Goal: Book appointment/travel/reservation

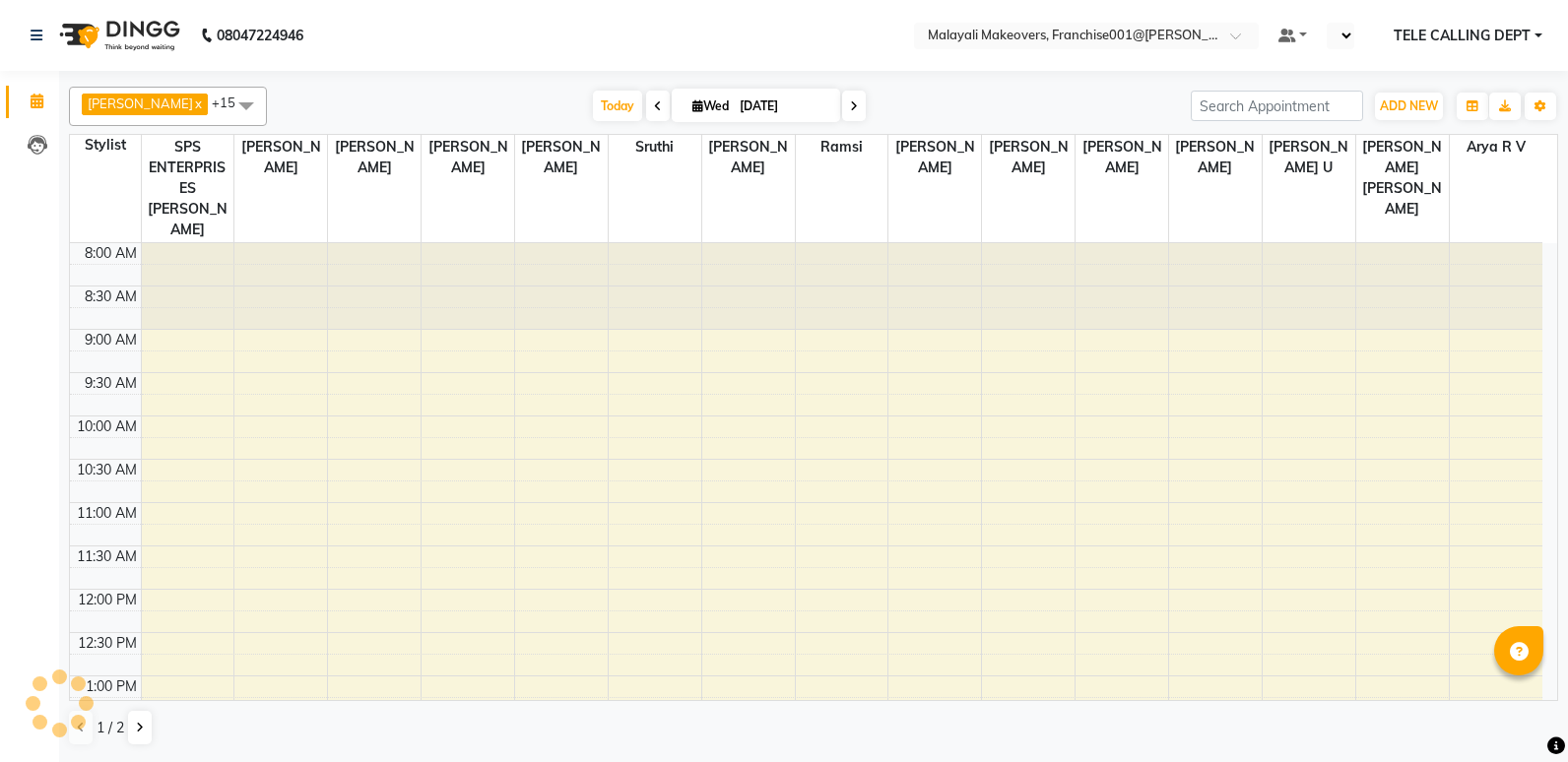
select select "en"
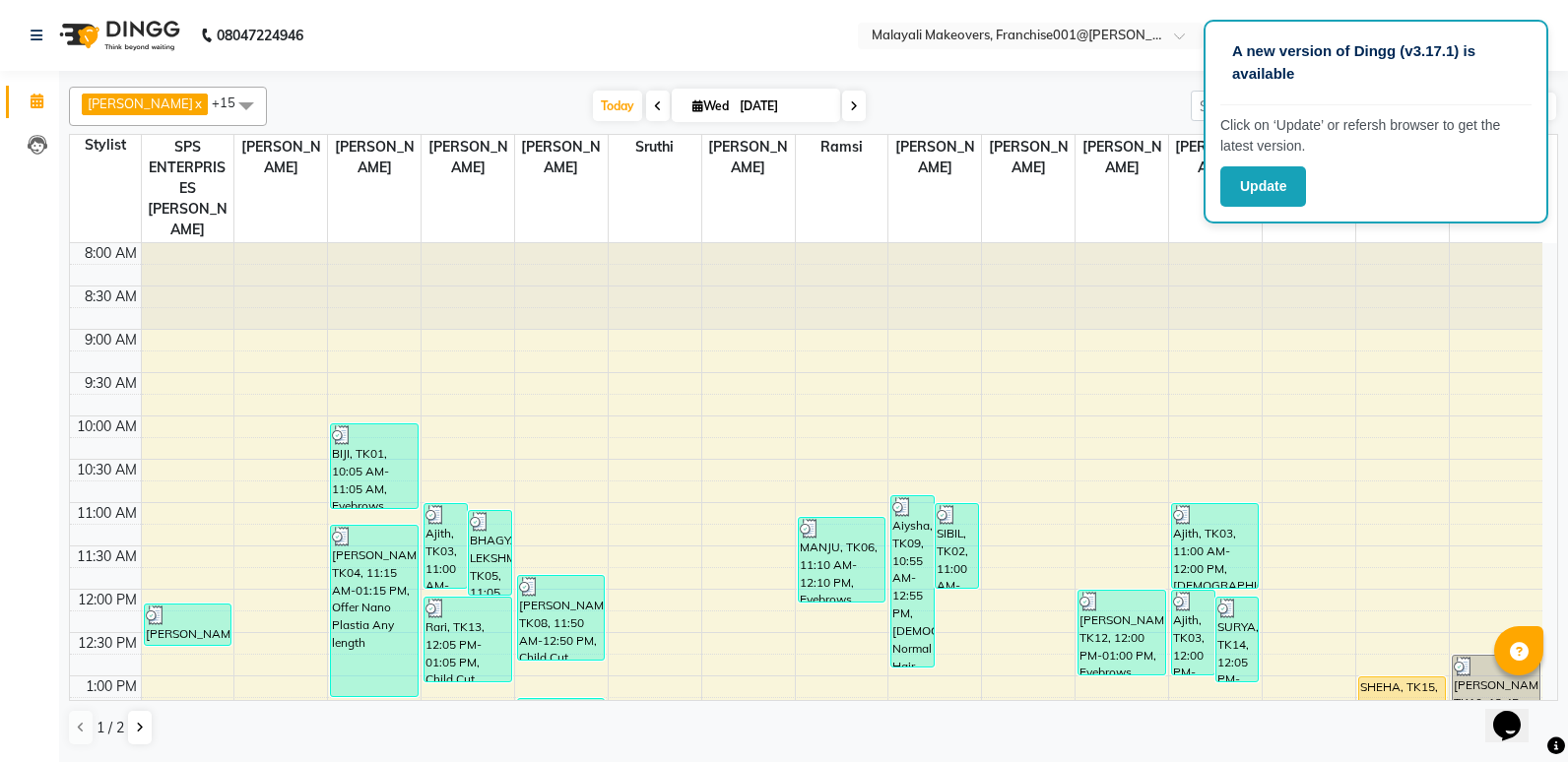
click at [858, 110] on icon at bounding box center [854, 107] width 8 height 12
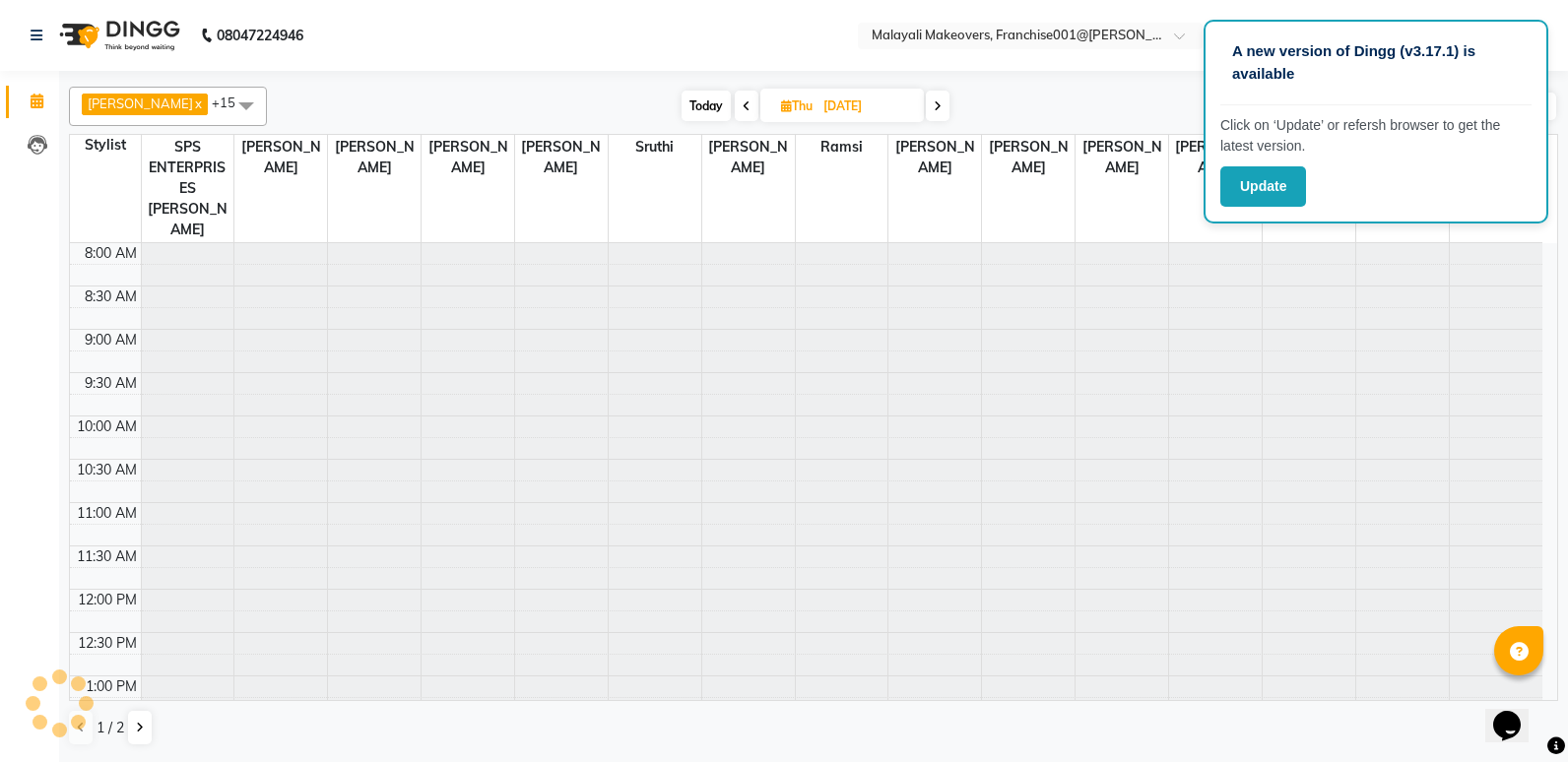
scroll to position [608, 0]
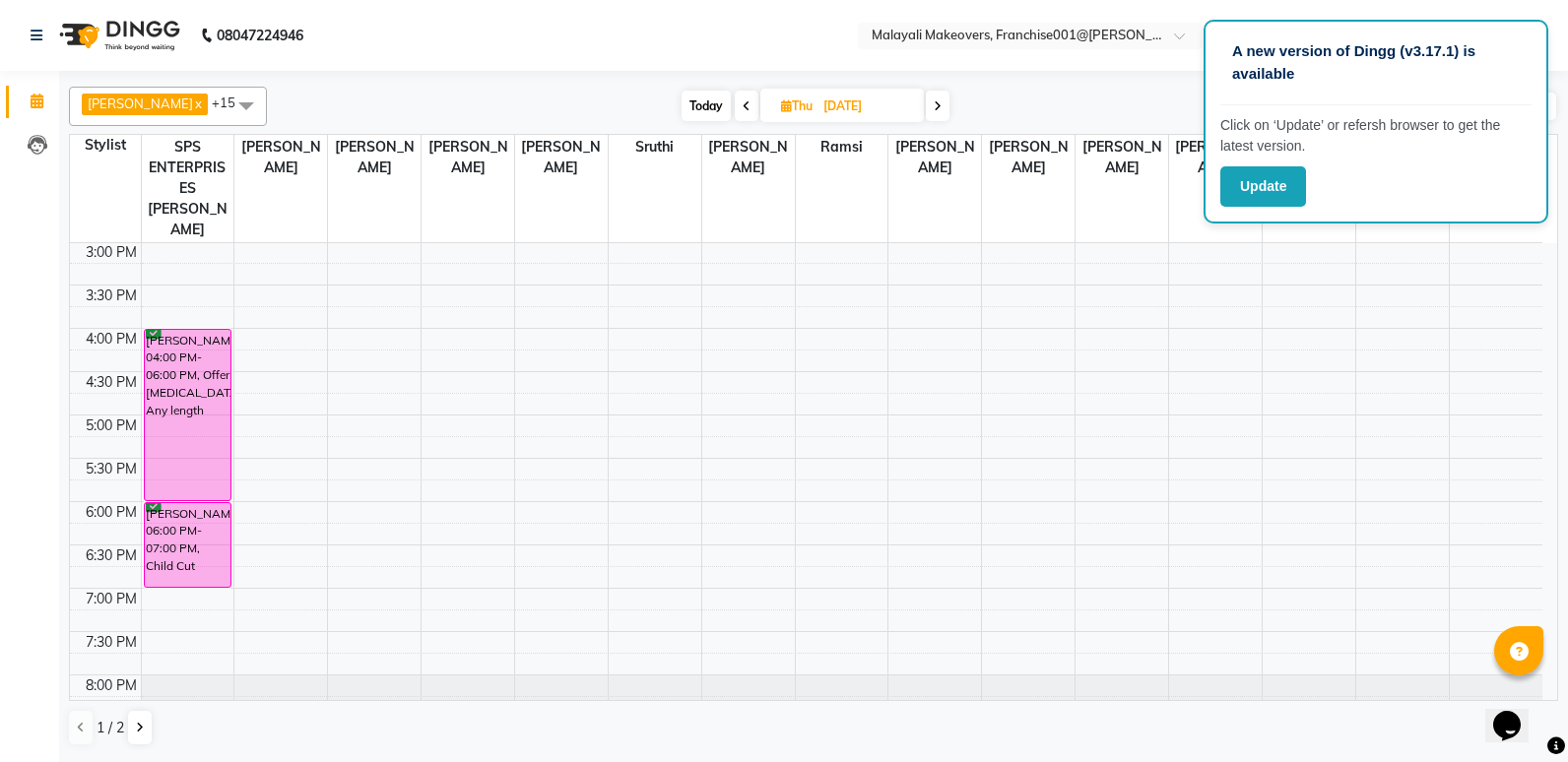
click at [941, 116] on span at bounding box center [937, 106] width 24 height 31
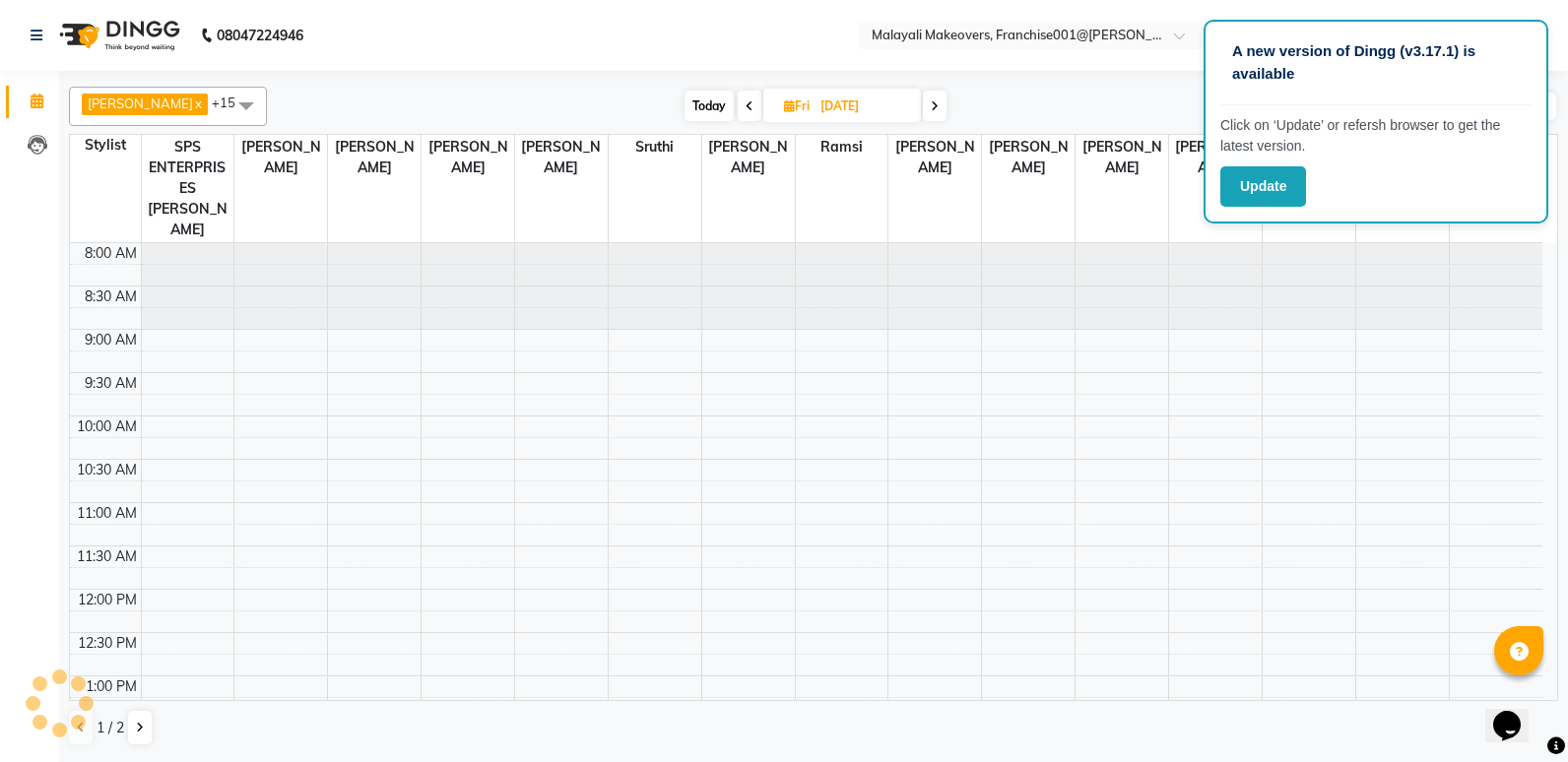
scroll to position [627, 0]
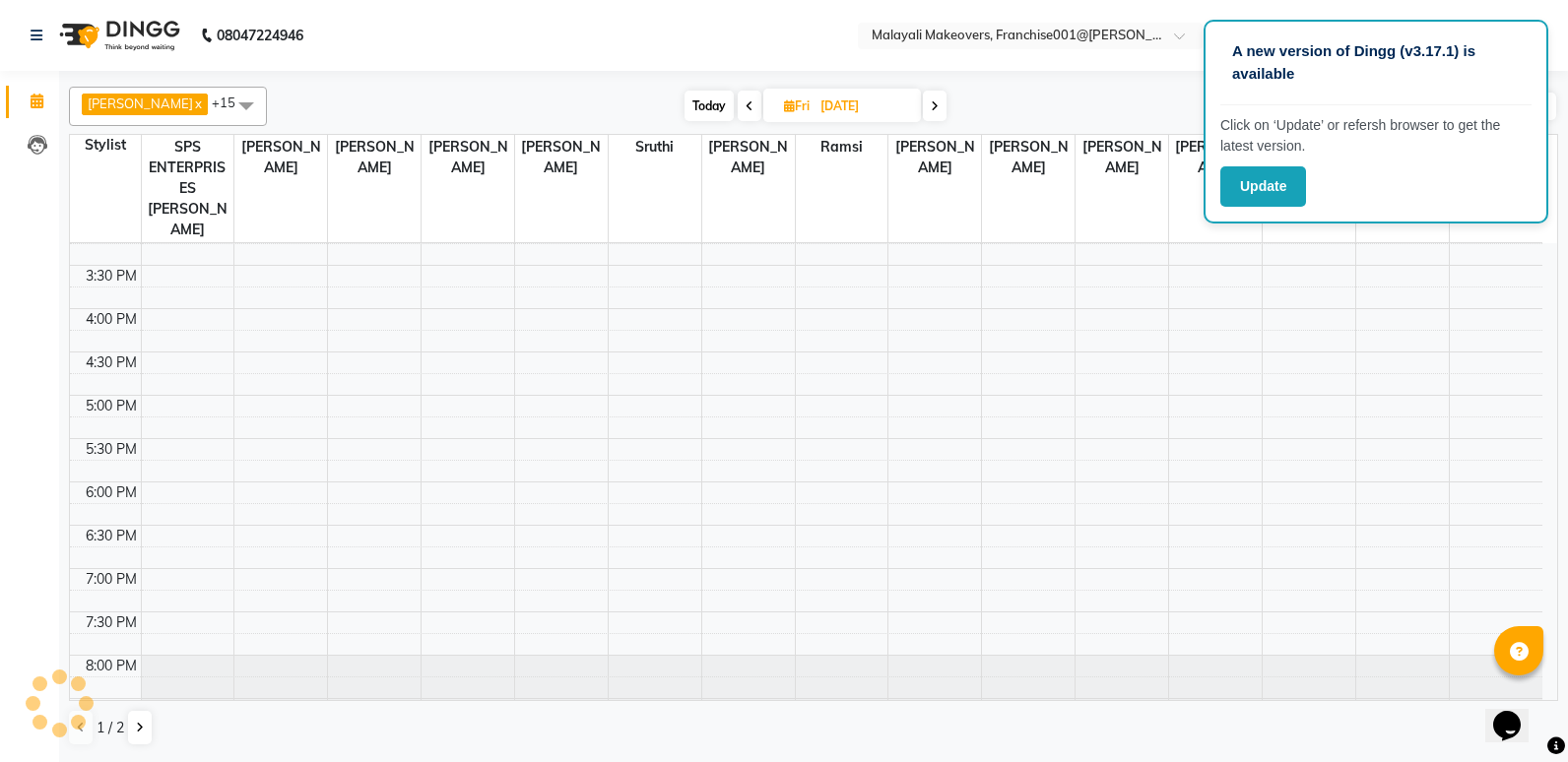
click at [946, 105] on span at bounding box center [934, 106] width 24 height 31
type input "[DATE]"
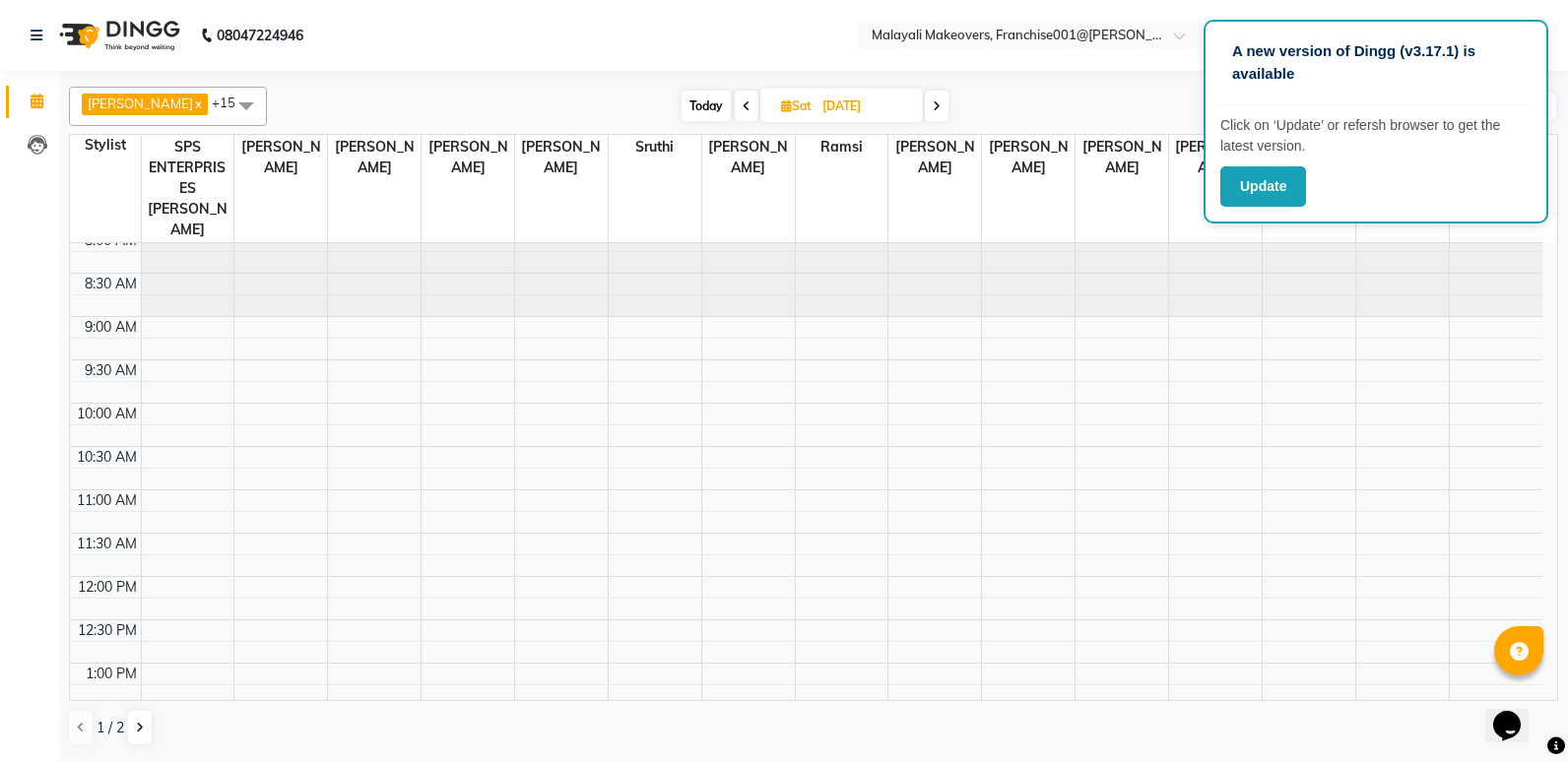
scroll to position [0, 0]
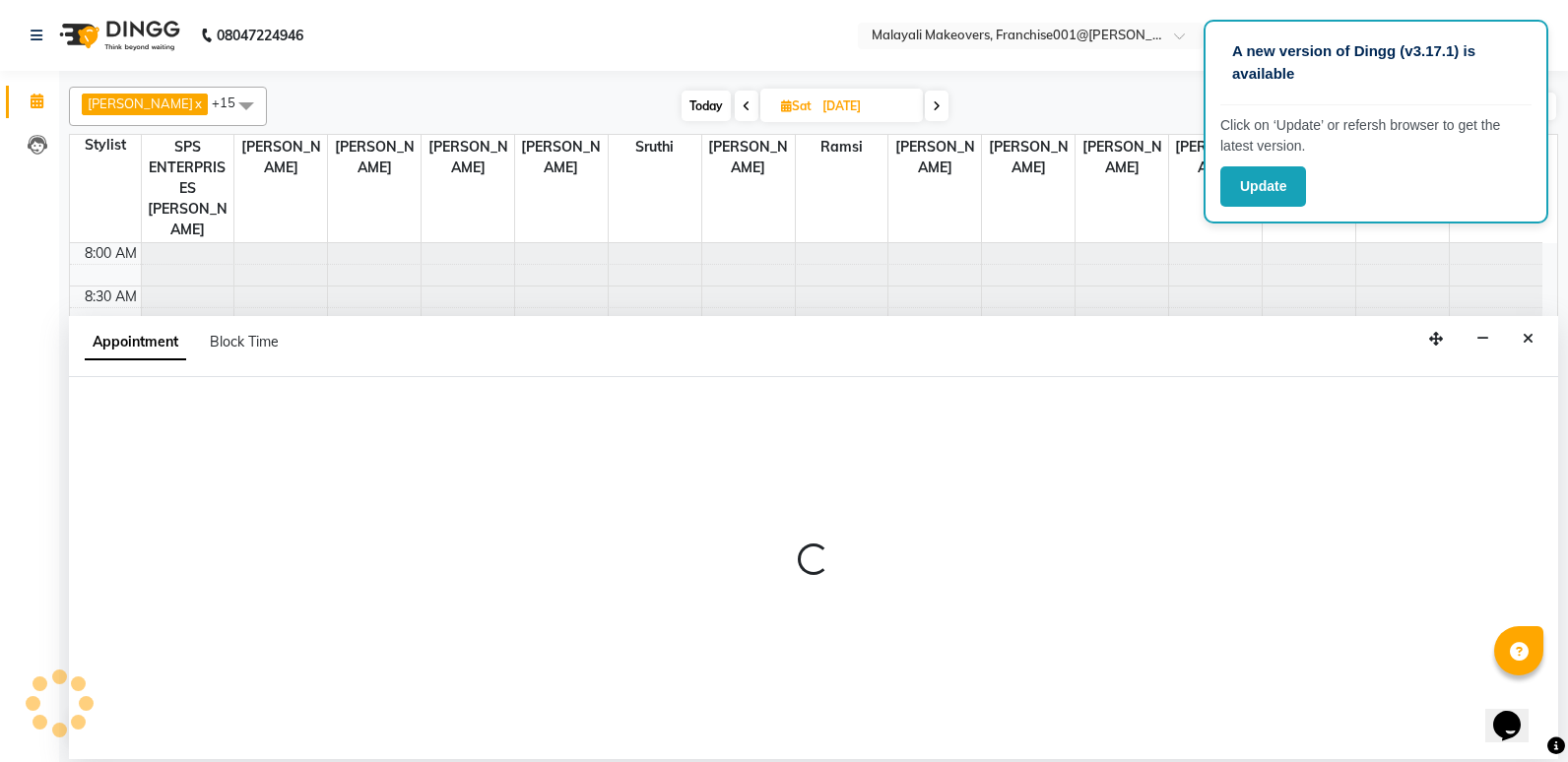
select select "49217"
select select "600"
select select "tentative"
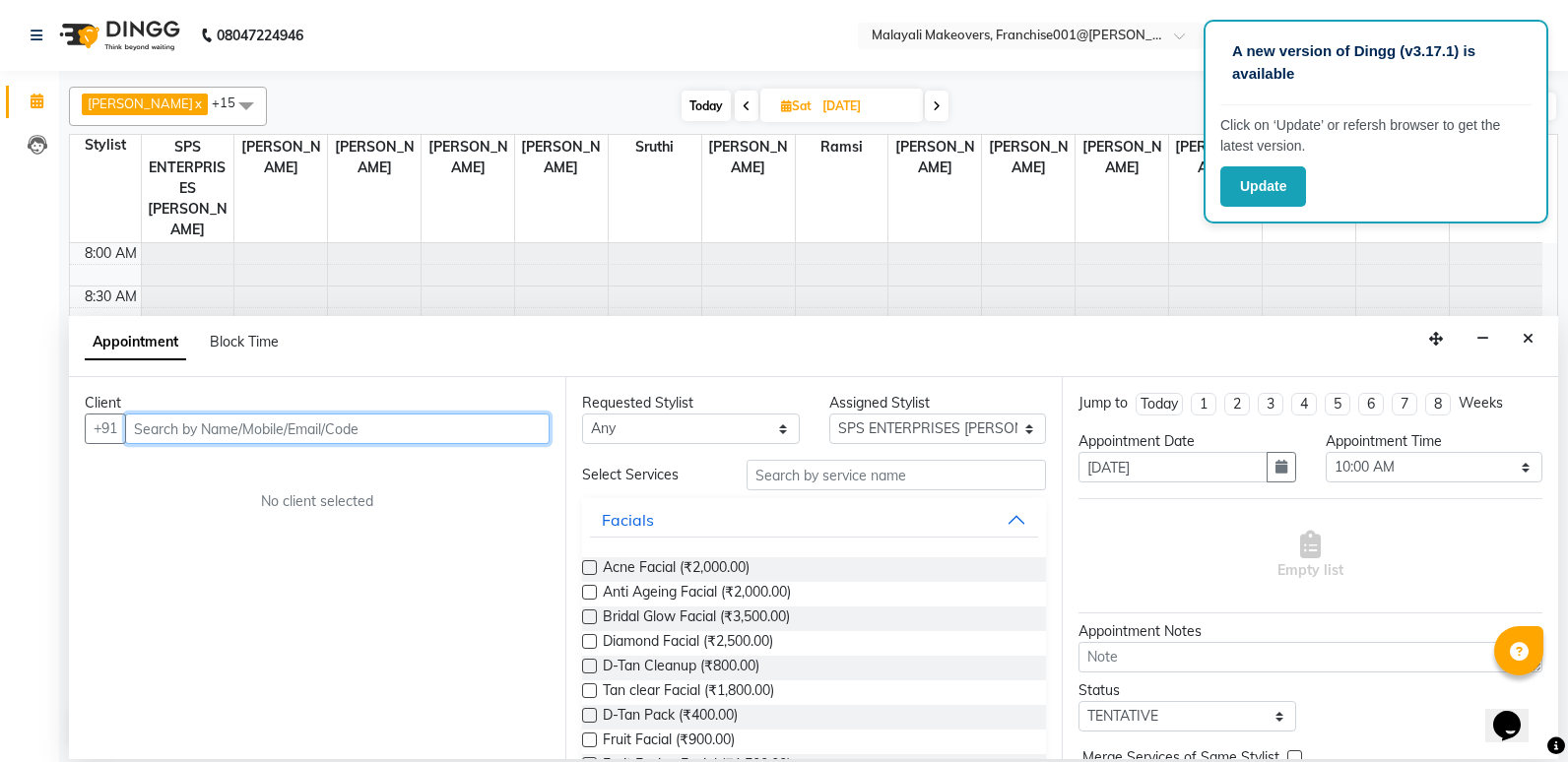
click at [274, 431] on input "text" at bounding box center [337, 428] width 424 height 31
paste input "9995098247"
type input "9995098247"
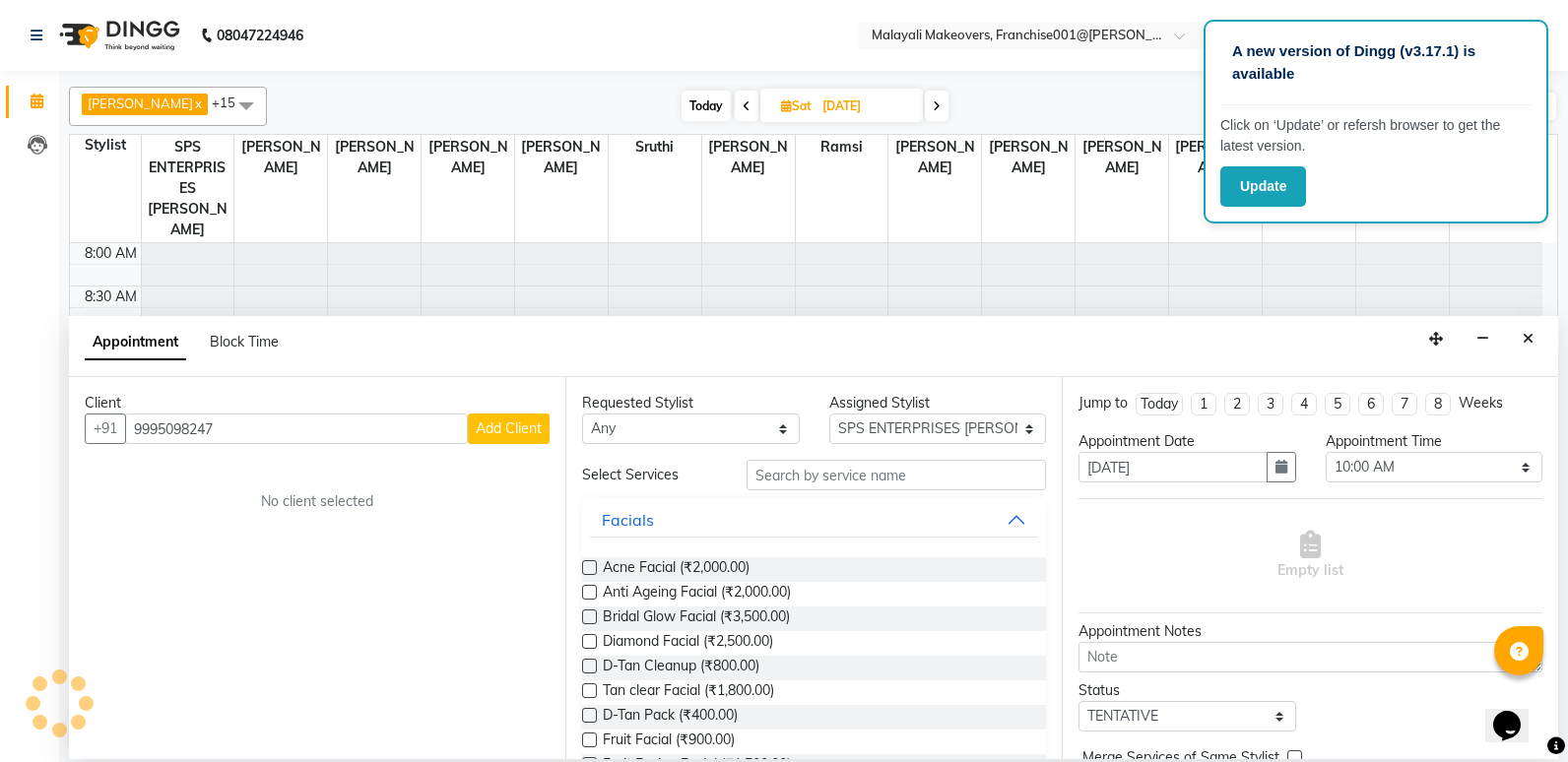
click at [492, 433] on span "Add Client" at bounding box center [508, 428] width 66 height 18
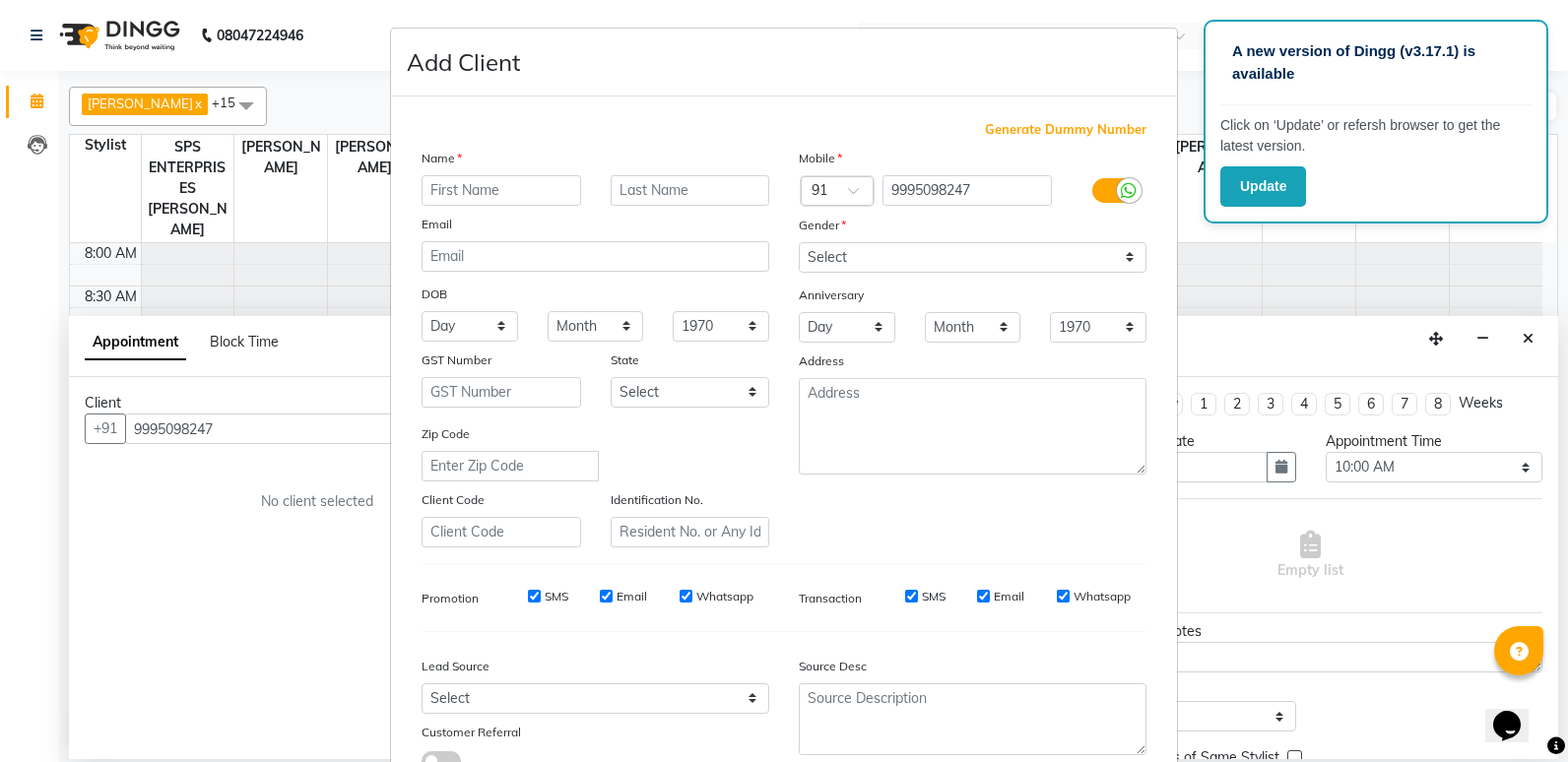
click at [478, 184] on input "text" at bounding box center [500, 190] width 159 height 31
click at [944, 252] on select "Select [DEMOGRAPHIC_DATA] [DEMOGRAPHIC_DATA] Other Prefer Not To Say" at bounding box center [973, 257] width 348 height 31
select select "[DEMOGRAPHIC_DATA]"
click at [799, 242] on select "Select [DEMOGRAPHIC_DATA] [DEMOGRAPHIC_DATA] Other Prefer Not To Say" at bounding box center [973, 257] width 348 height 31
click at [501, 200] on input "text" at bounding box center [500, 190] width 159 height 31
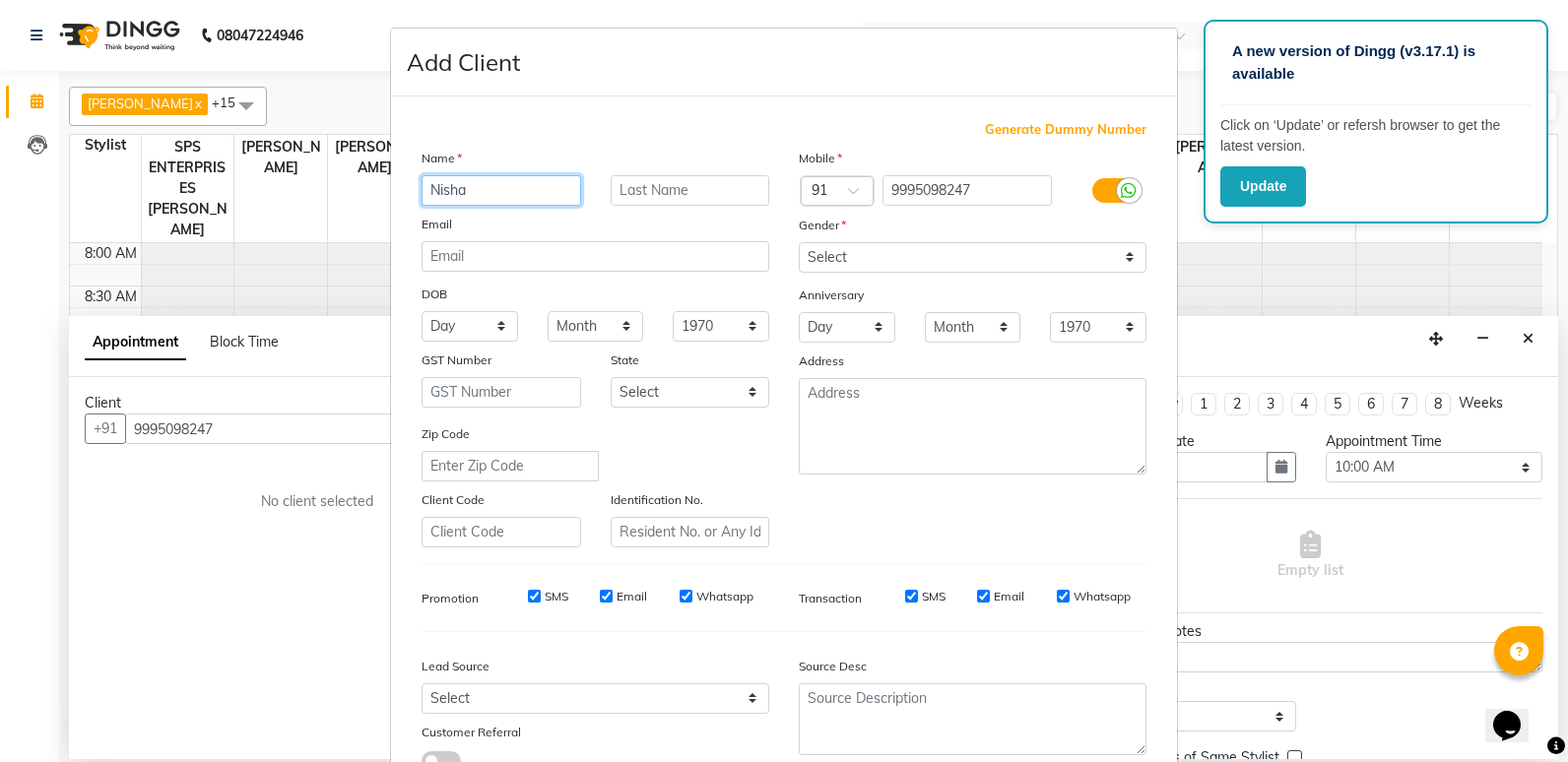
scroll to position [146, 0]
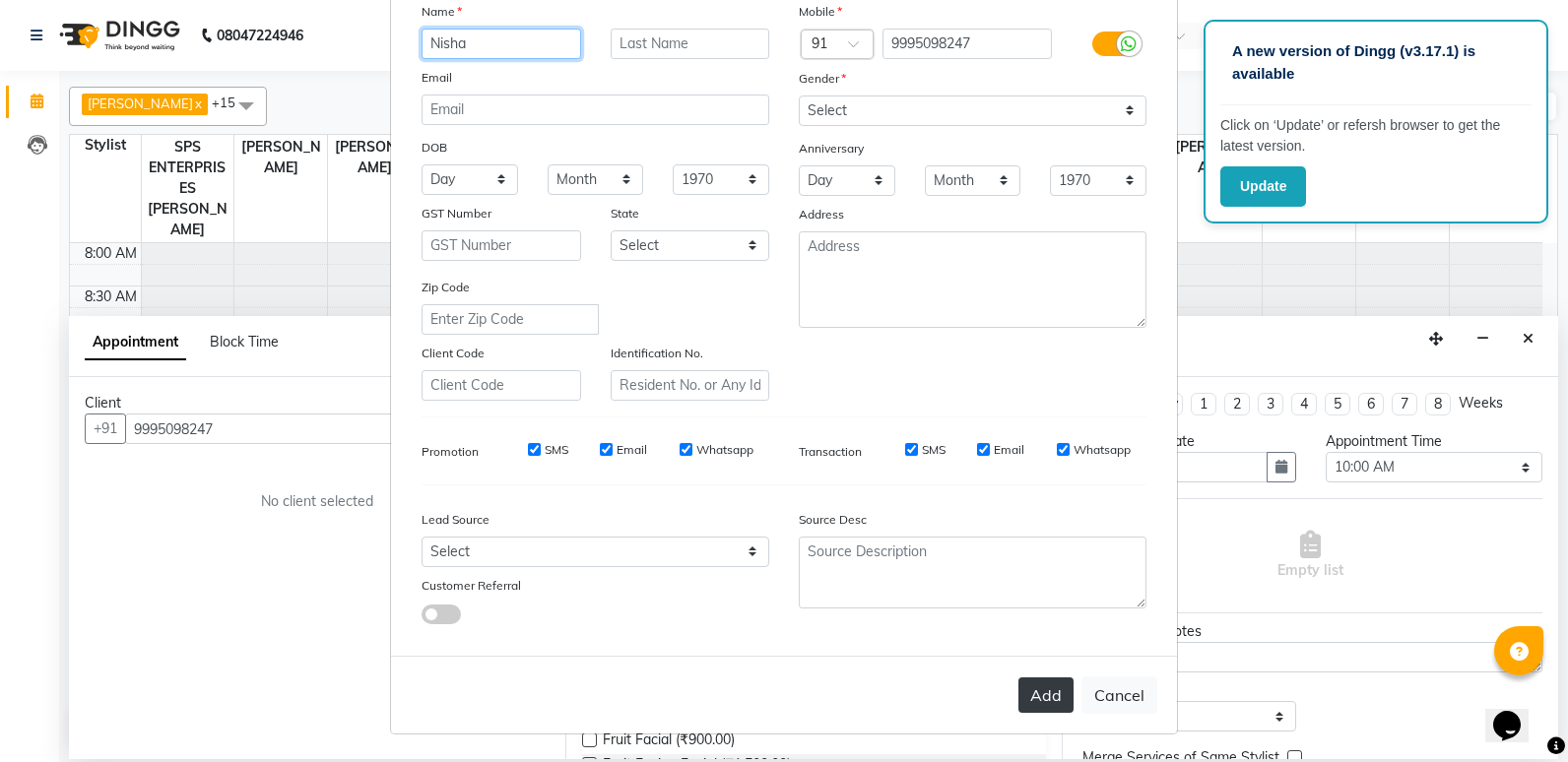
type input "Nisha"
click at [1018, 694] on button "Add" at bounding box center [1046, 695] width 55 height 36
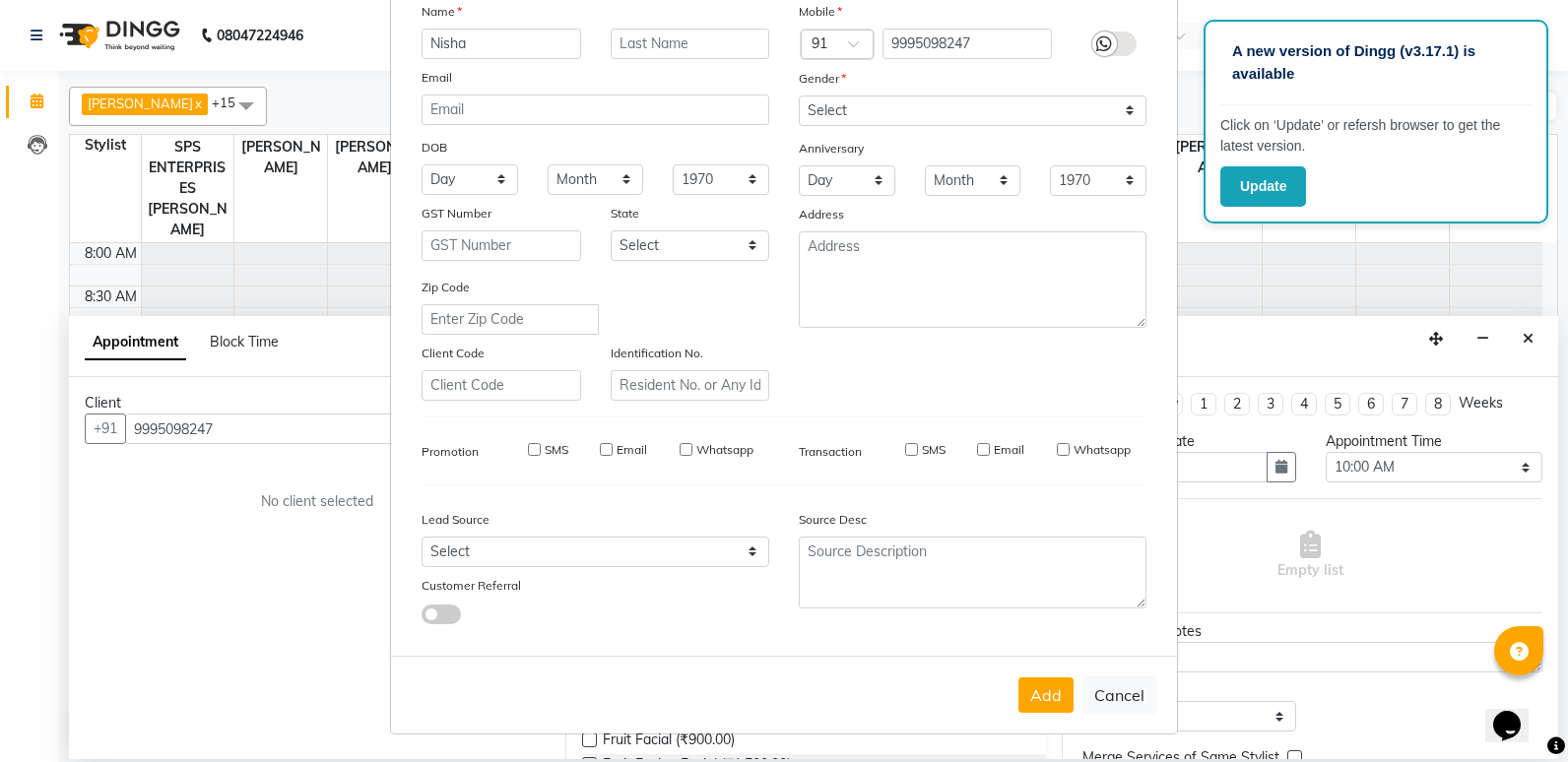
type input "99******47"
select select
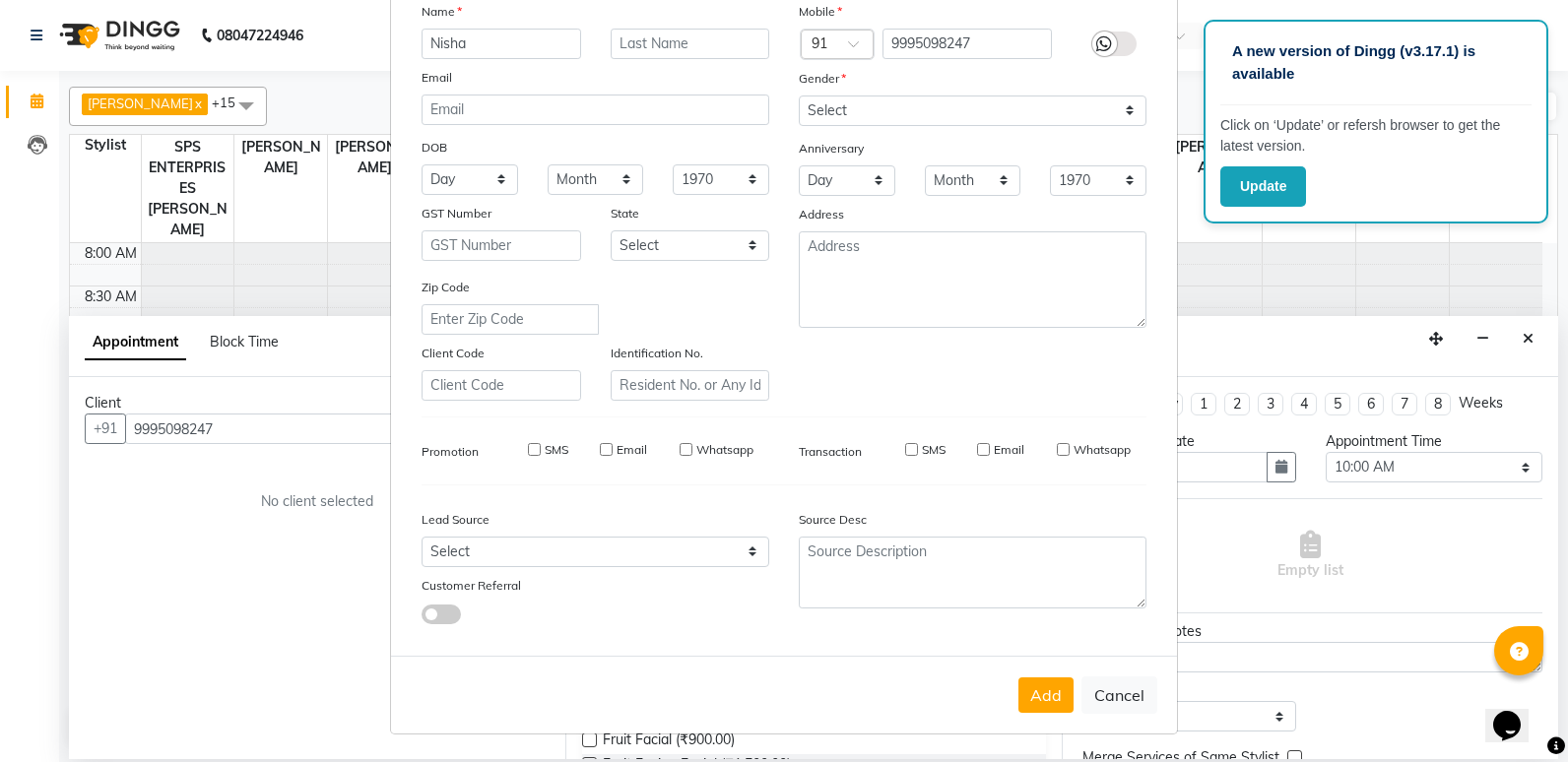
select select
checkbox input "false"
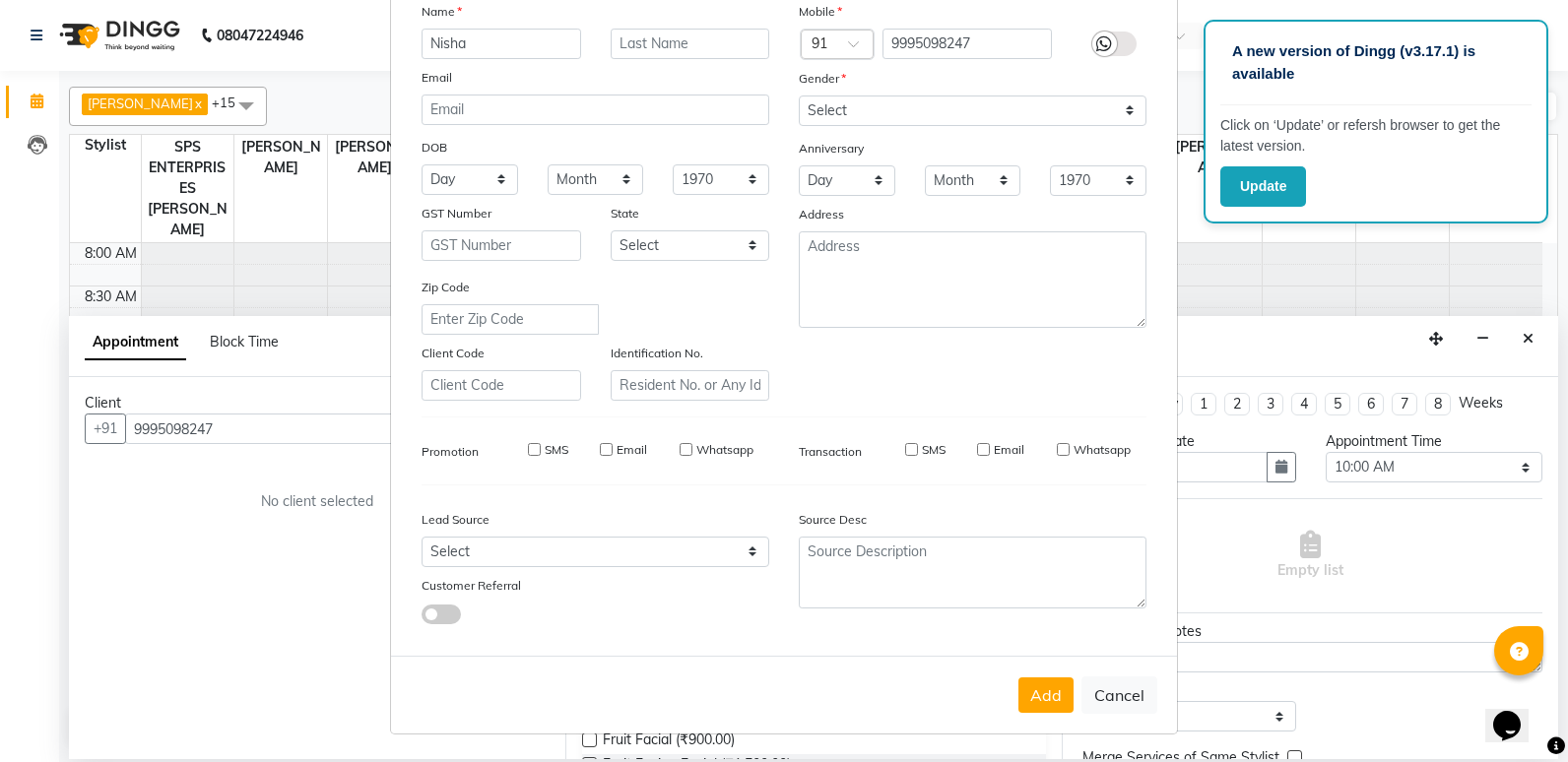
checkbox input "false"
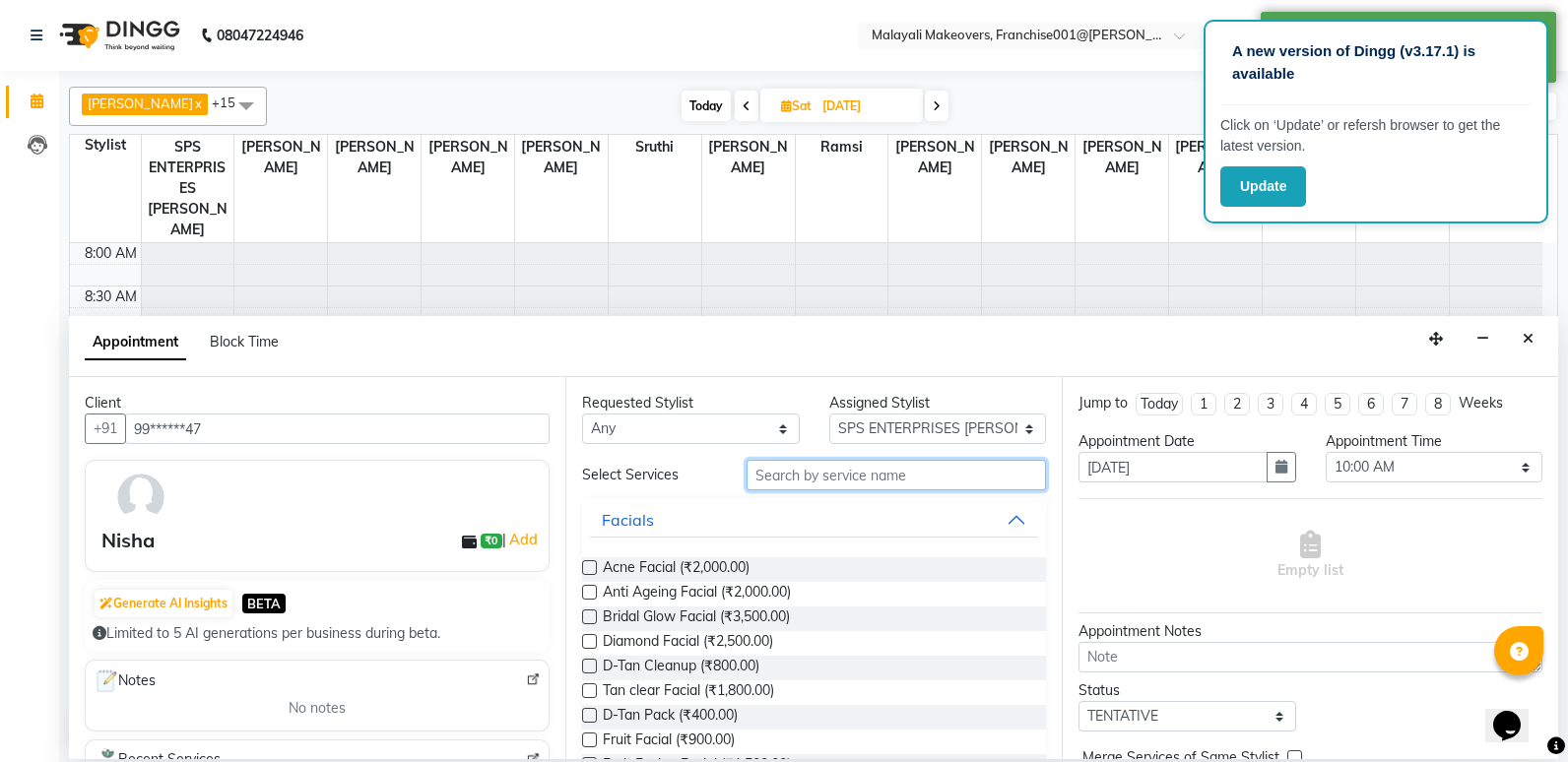
click at [808, 469] on input "text" at bounding box center [896, 474] width 300 height 31
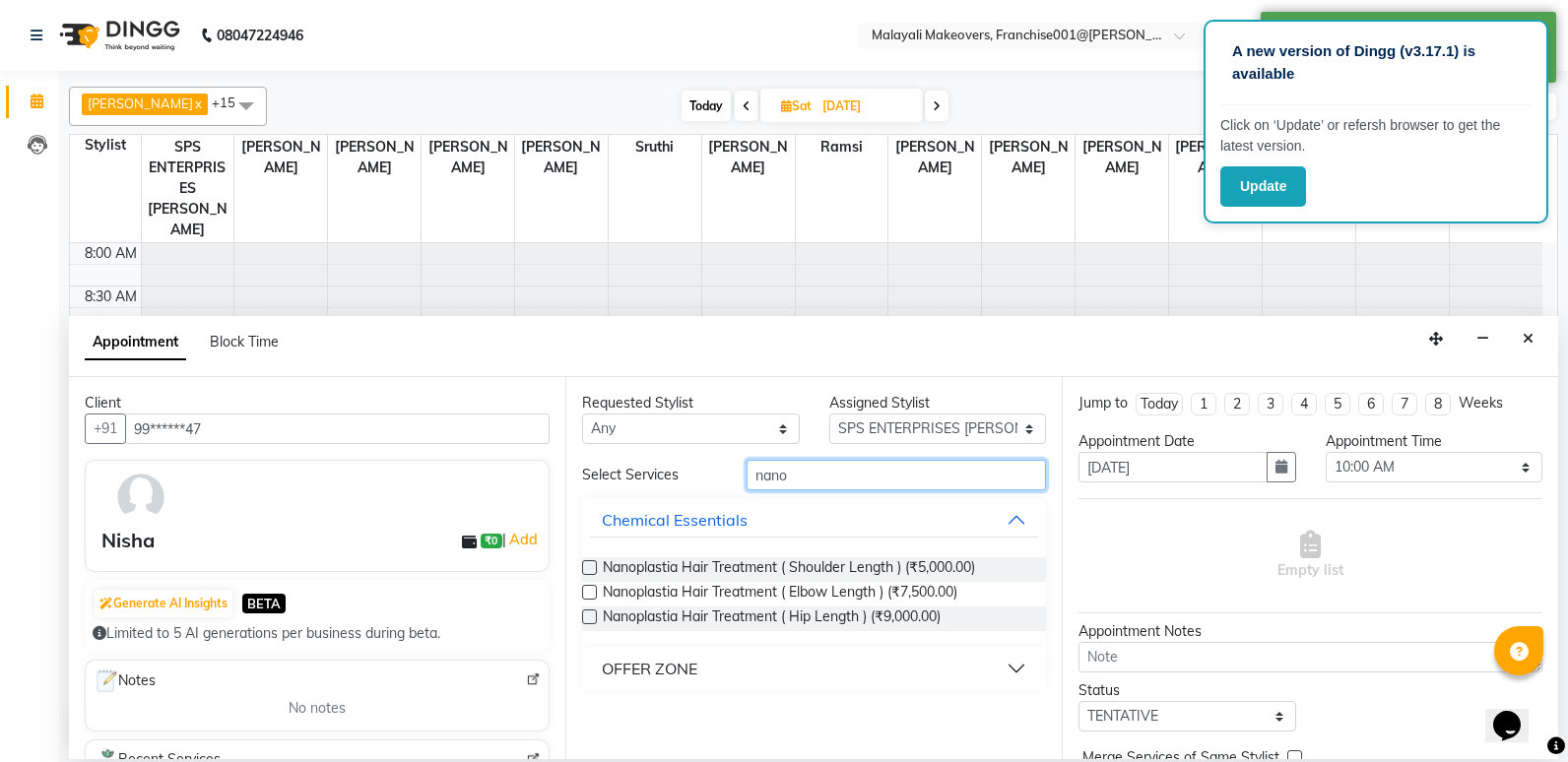
type input "nano"
click at [672, 675] on div "OFFER ZONE" at bounding box center [650, 668] width 96 height 24
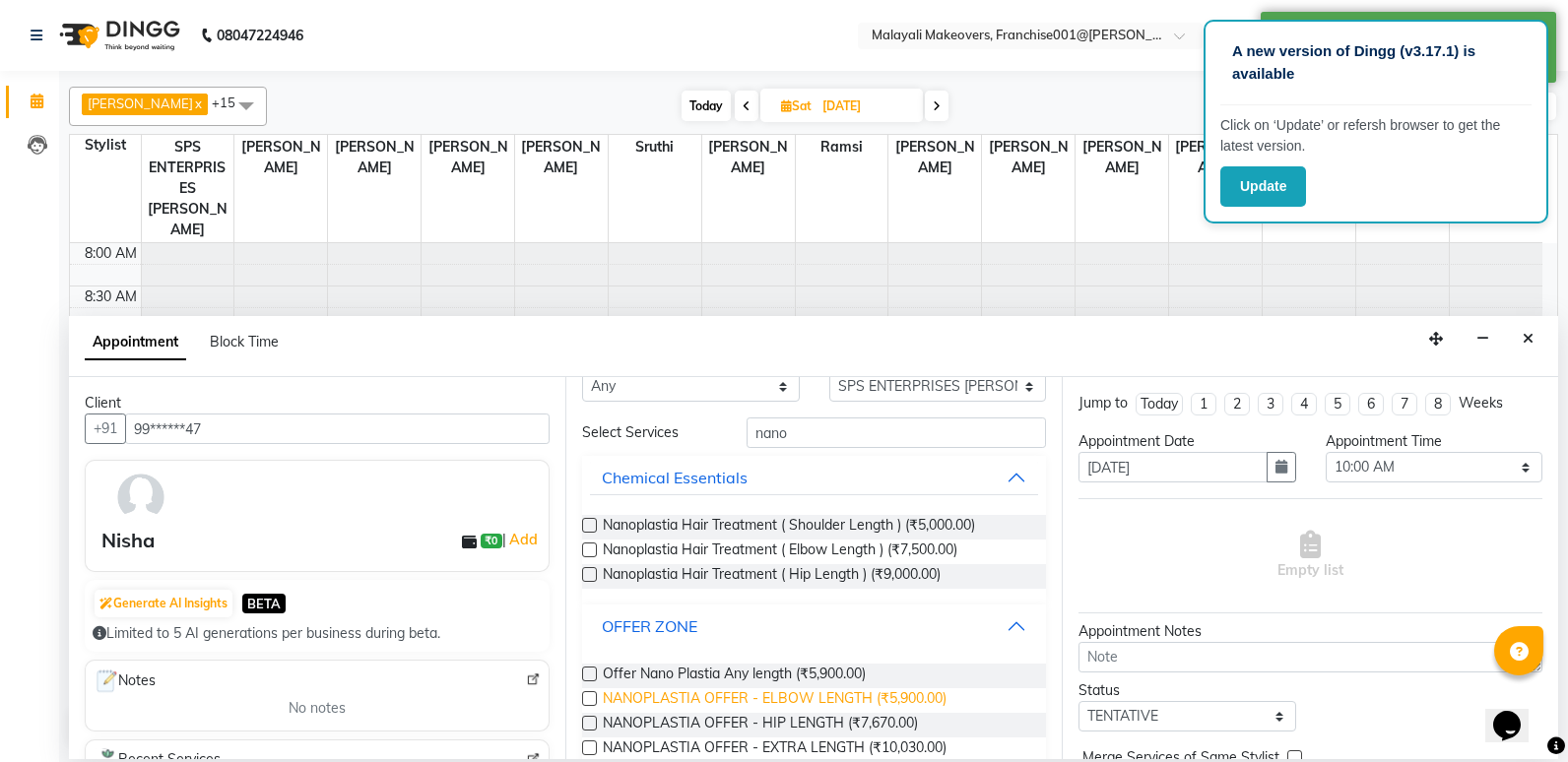
scroll to position [77, 0]
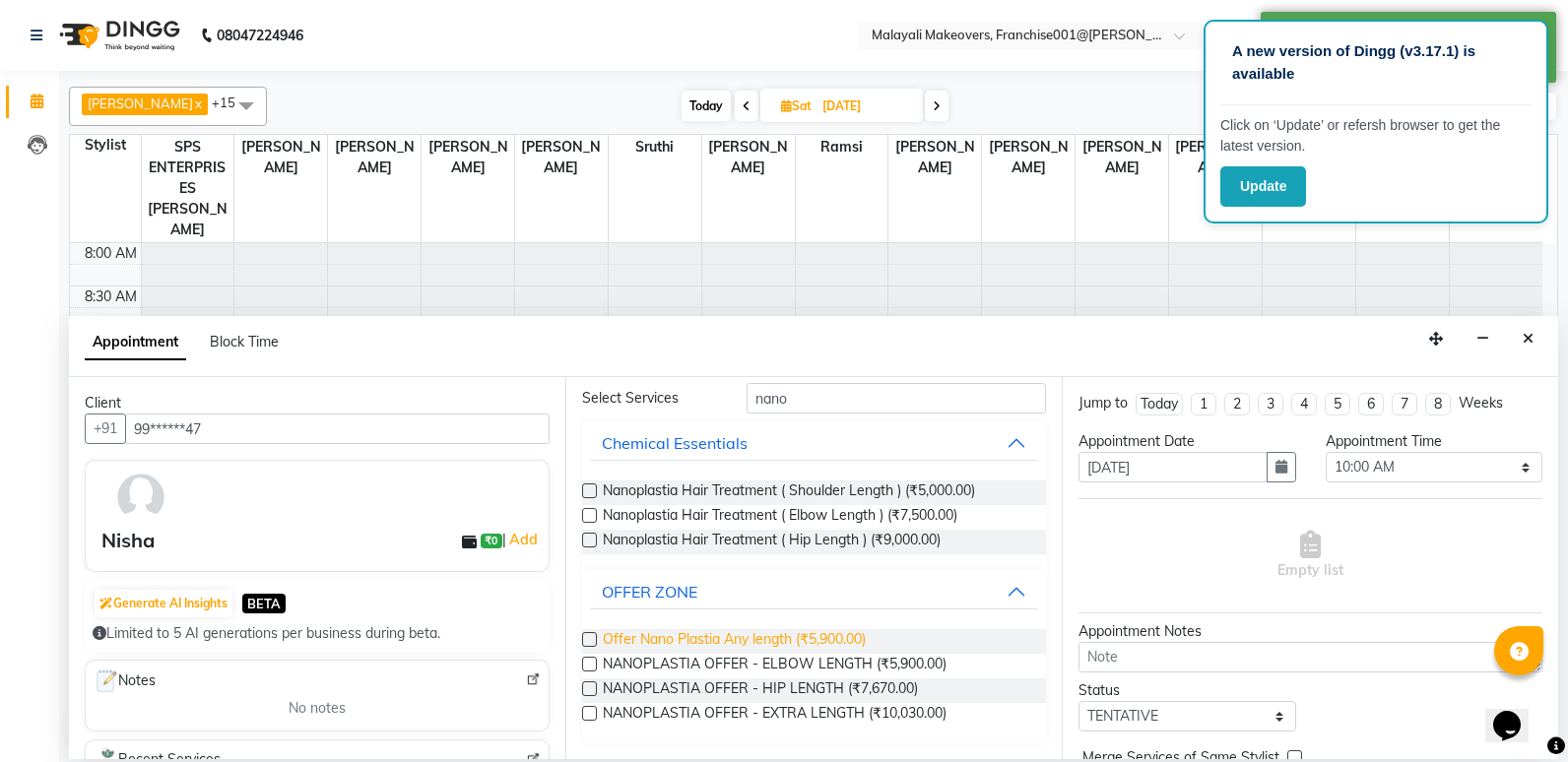
click at [662, 647] on span "Offer Nano Plastia Any length (₹5,900.00)" at bounding box center [735, 640] width 263 height 25
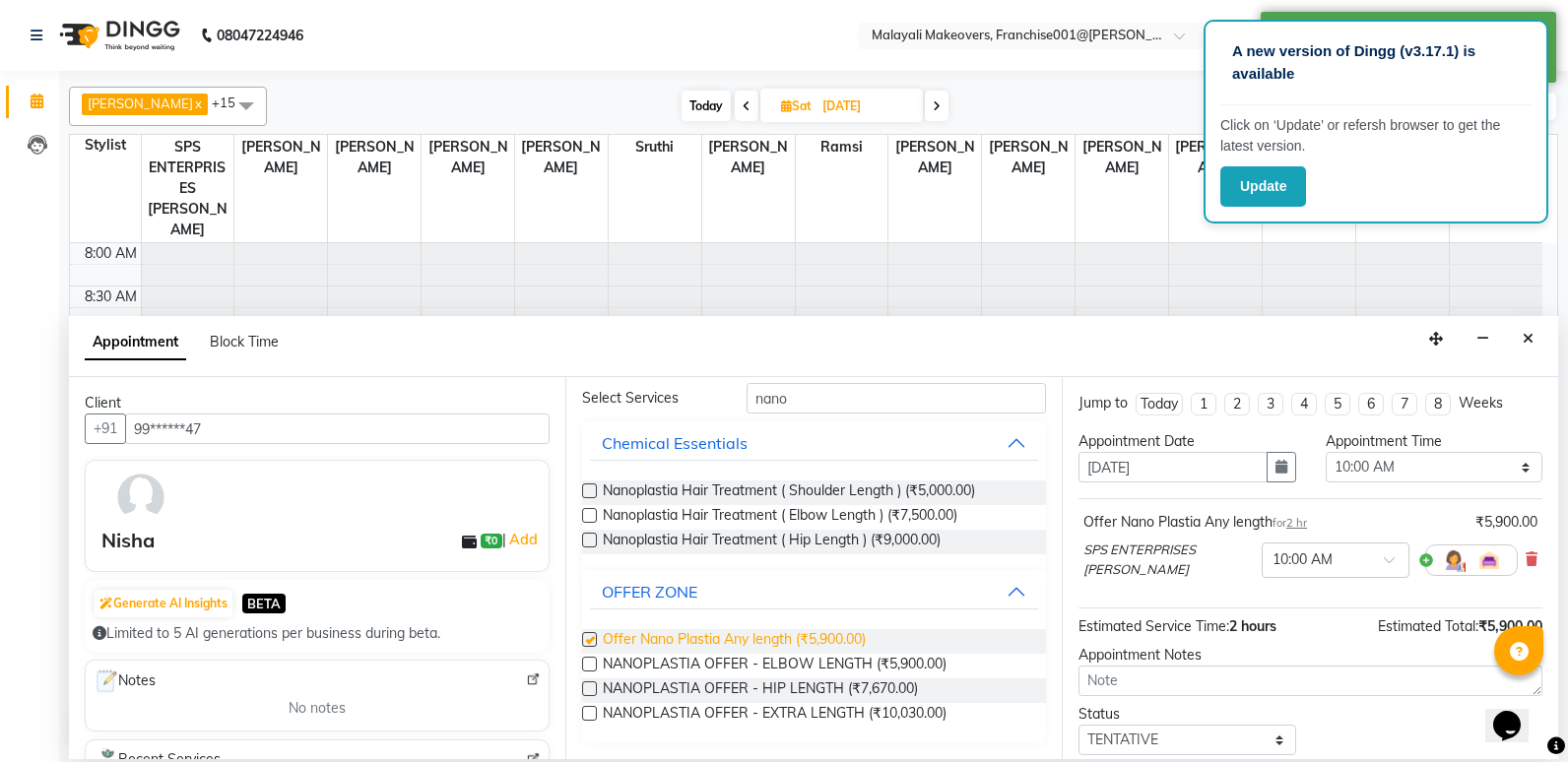
checkbox input "false"
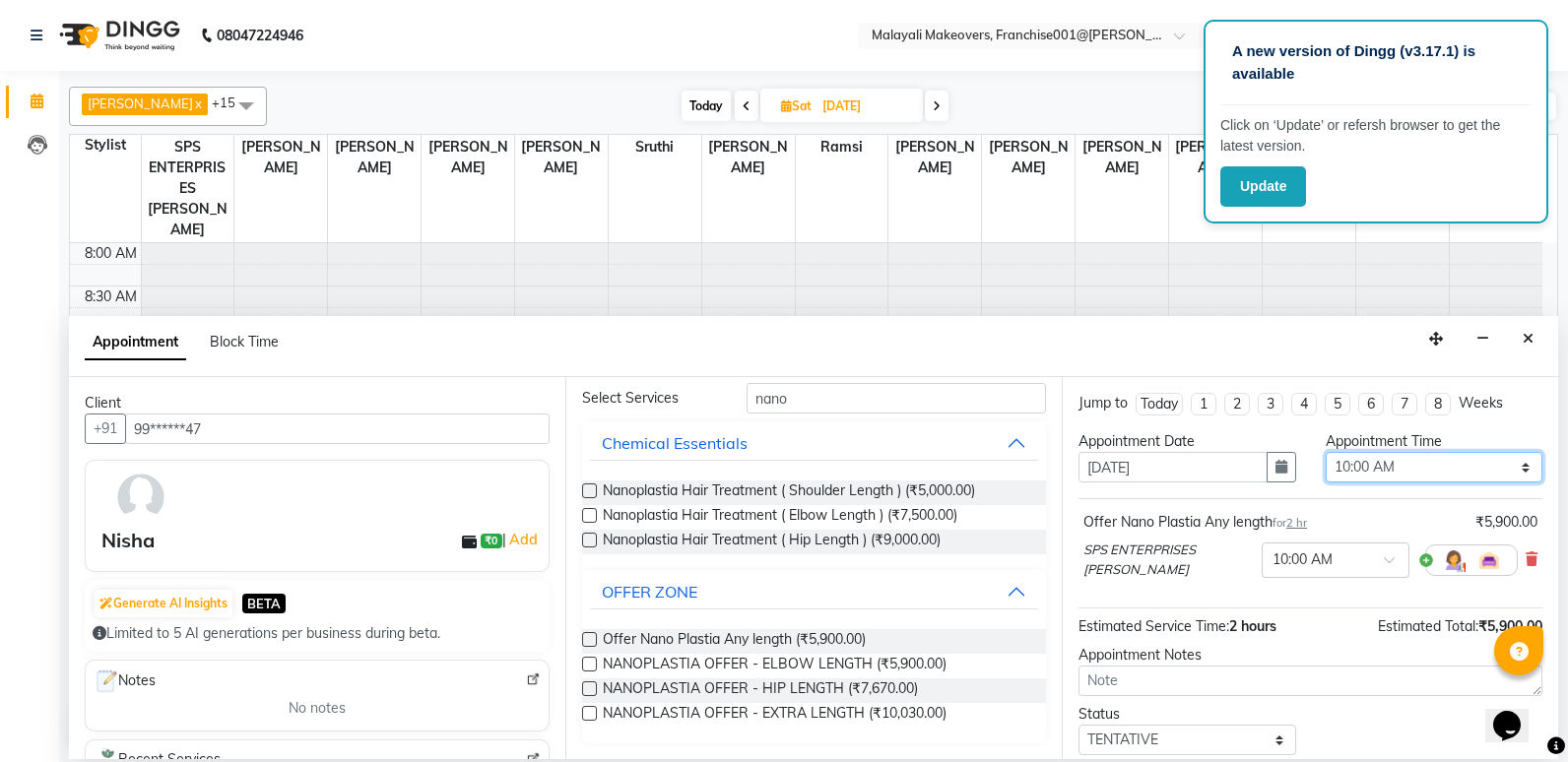
click at [1352, 455] on select "Select 09:00 AM 09:15 AM 09:30 AM 09:45 AM 10:00 AM 10:15 AM 10:30 AM 10:45 AM …" at bounding box center [1435, 466] width 218 height 31
click at [1326, 452] on select "Select 09:00 AM 09:15 AM 09:30 AM 09:45 AM 10:00 AM 10:15 AM 10:30 AM 10:45 AM …" at bounding box center [1435, 466] width 218 height 31
click at [1275, 466] on icon "button" at bounding box center [1281, 466] width 12 height 14
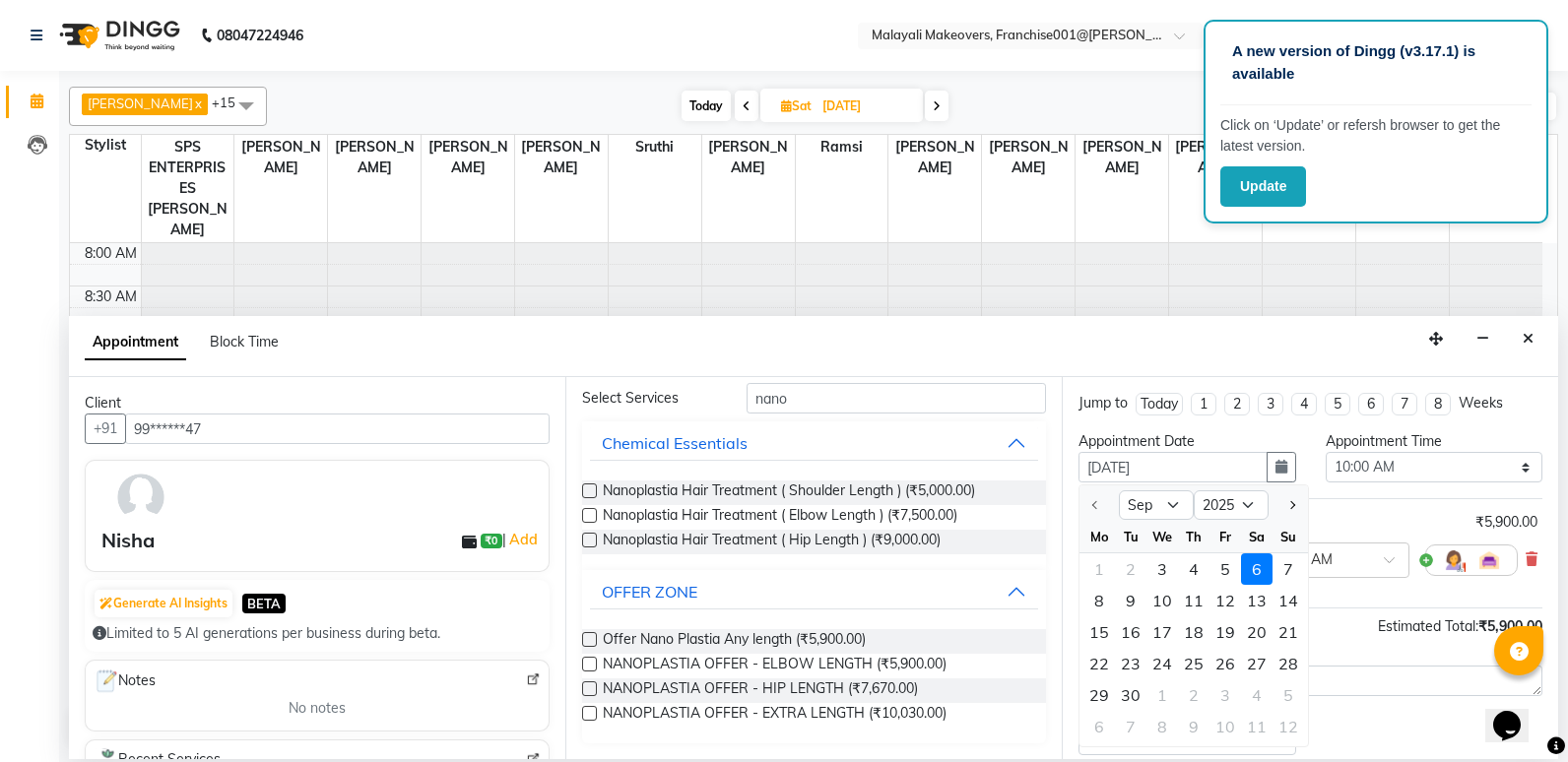
click at [1258, 570] on div "6" at bounding box center [1257, 569] width 32 height 32
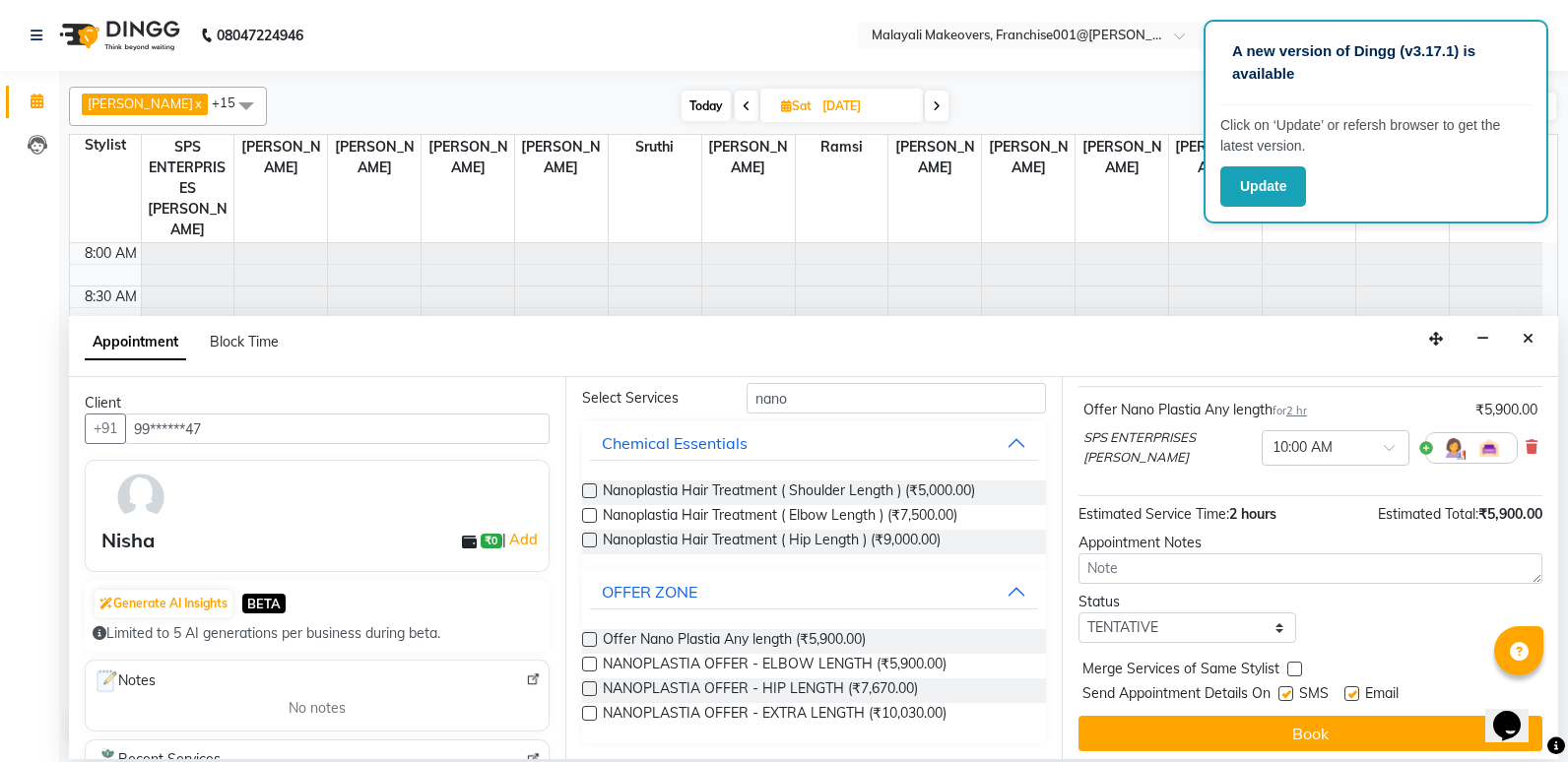
scroll to position [121, 0]
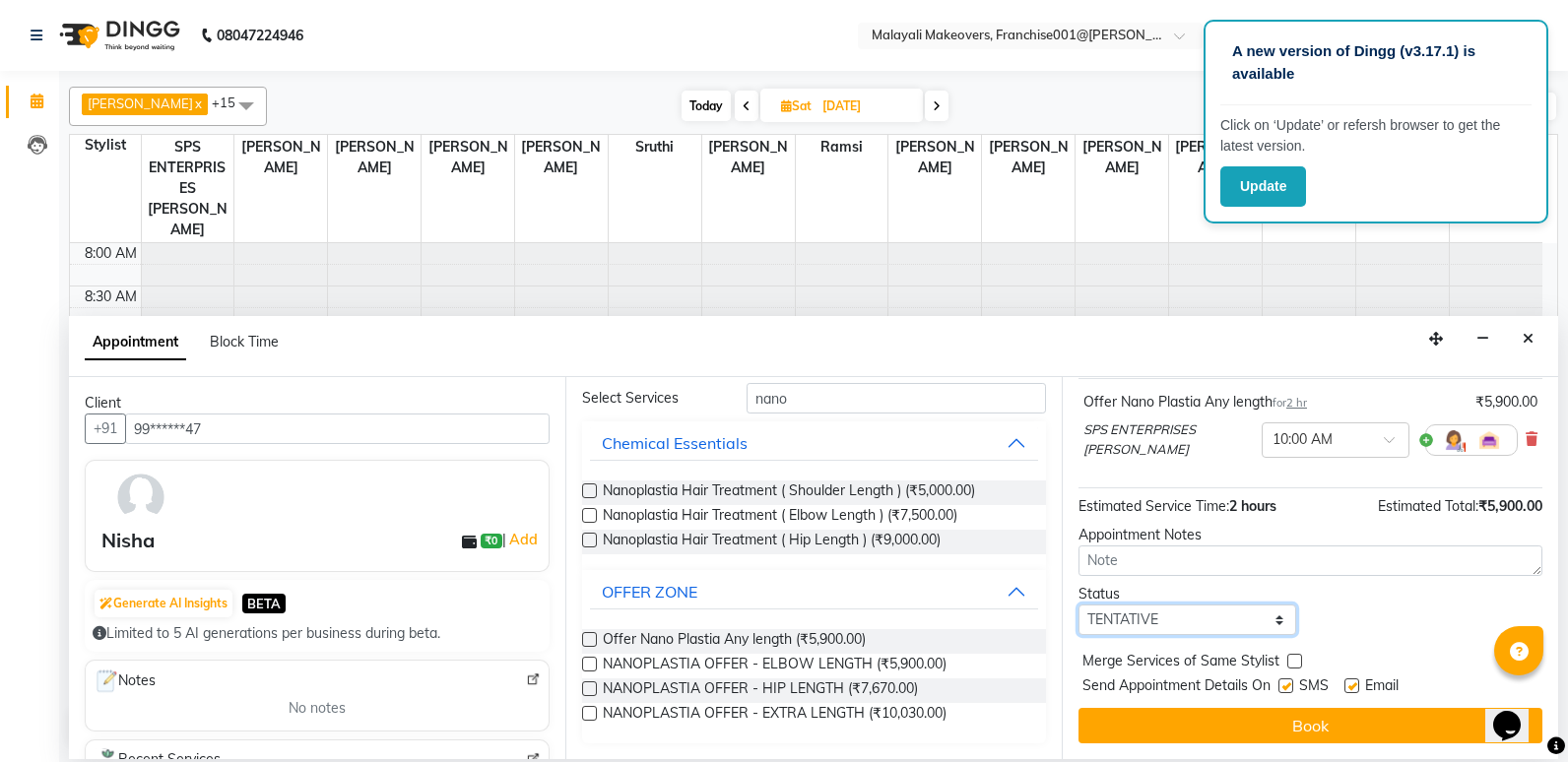
click at [1195, 624] on select "Select TENTATIVE CONFIRM UPCOMING" at bounding box center [1187, 620] width 218 height 31
select select "confirm booking"
click at [1079, 605] on select "Select TENTATIVE CONFIRM UPCOMING" at bounding box center [1187, 620] width 218 height 31
click at [1338, 743] on div "Jump to [DATE] 1 2 3 4 5 6 7 8 Weeks Appointment Date [DATE] Appointment Time S…" at bounding box center [1310, 567] width 496 height 381
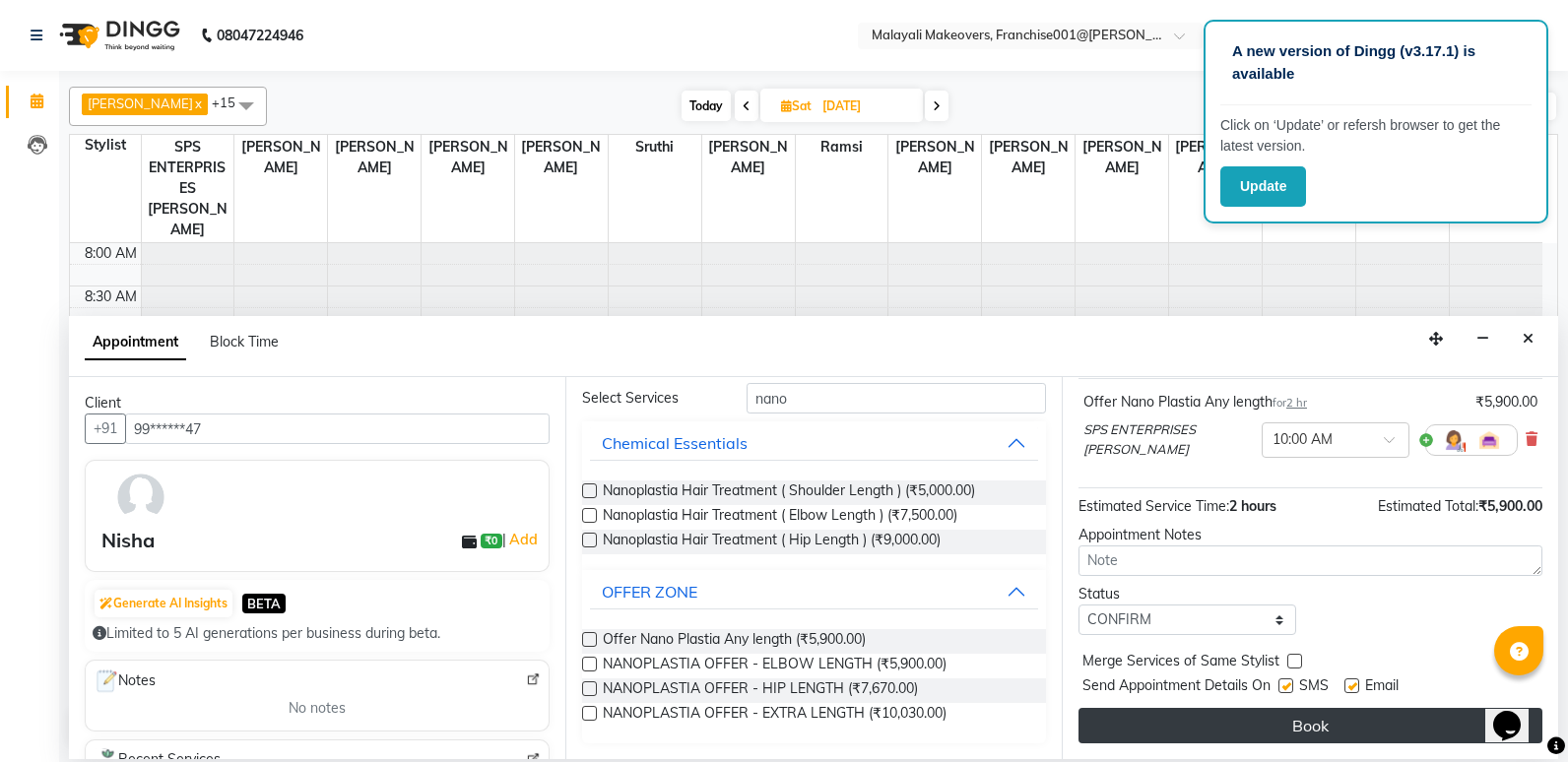
click at [1337, 730] on button "Book" at bounding box center [1310, 725] width 464 height 36
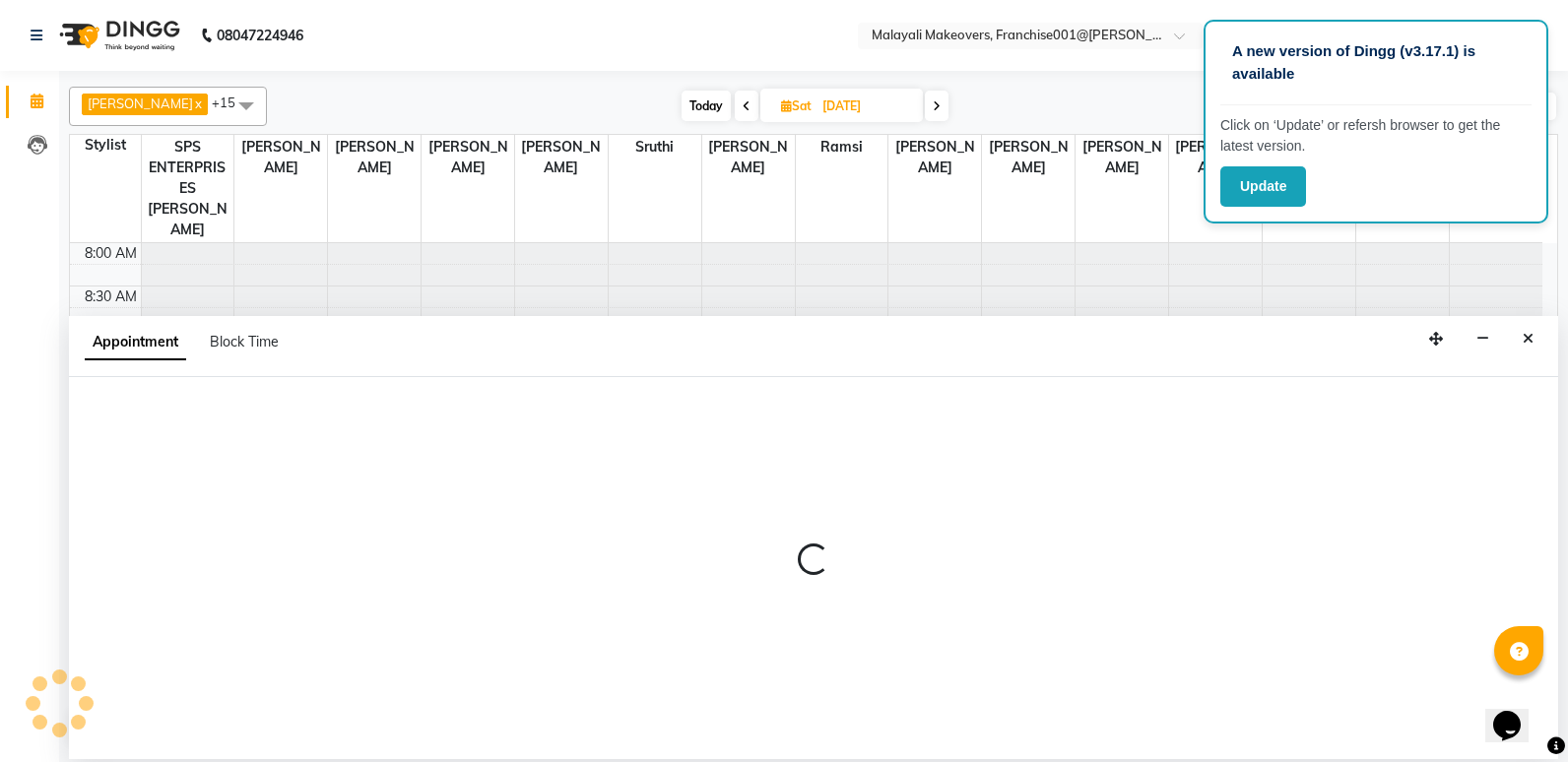
select select "49252"
select select "675"
select select "tentative"
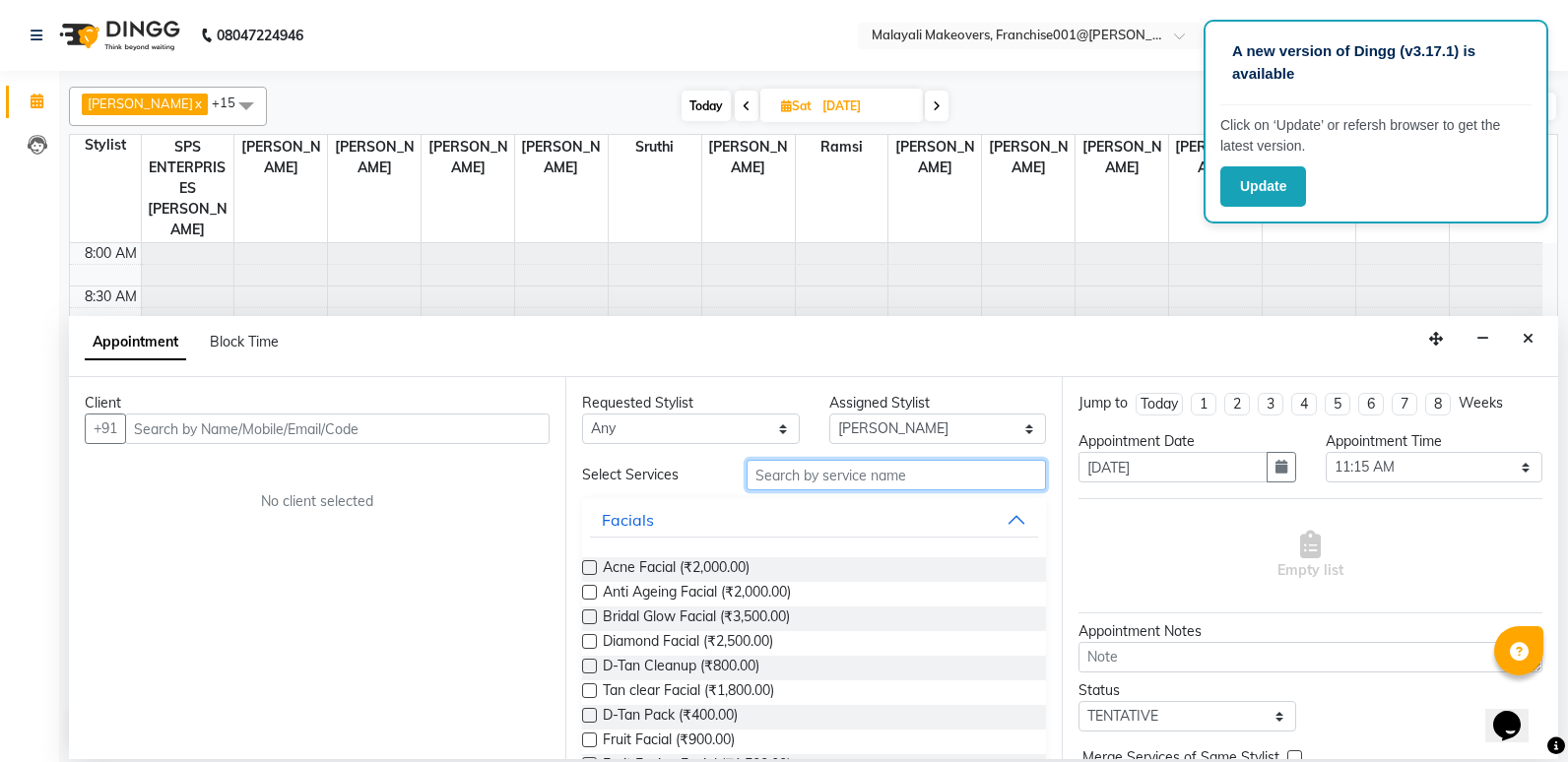
click at [876, 480] on input "text" at bounding box center [896, 474] width 300 height 31
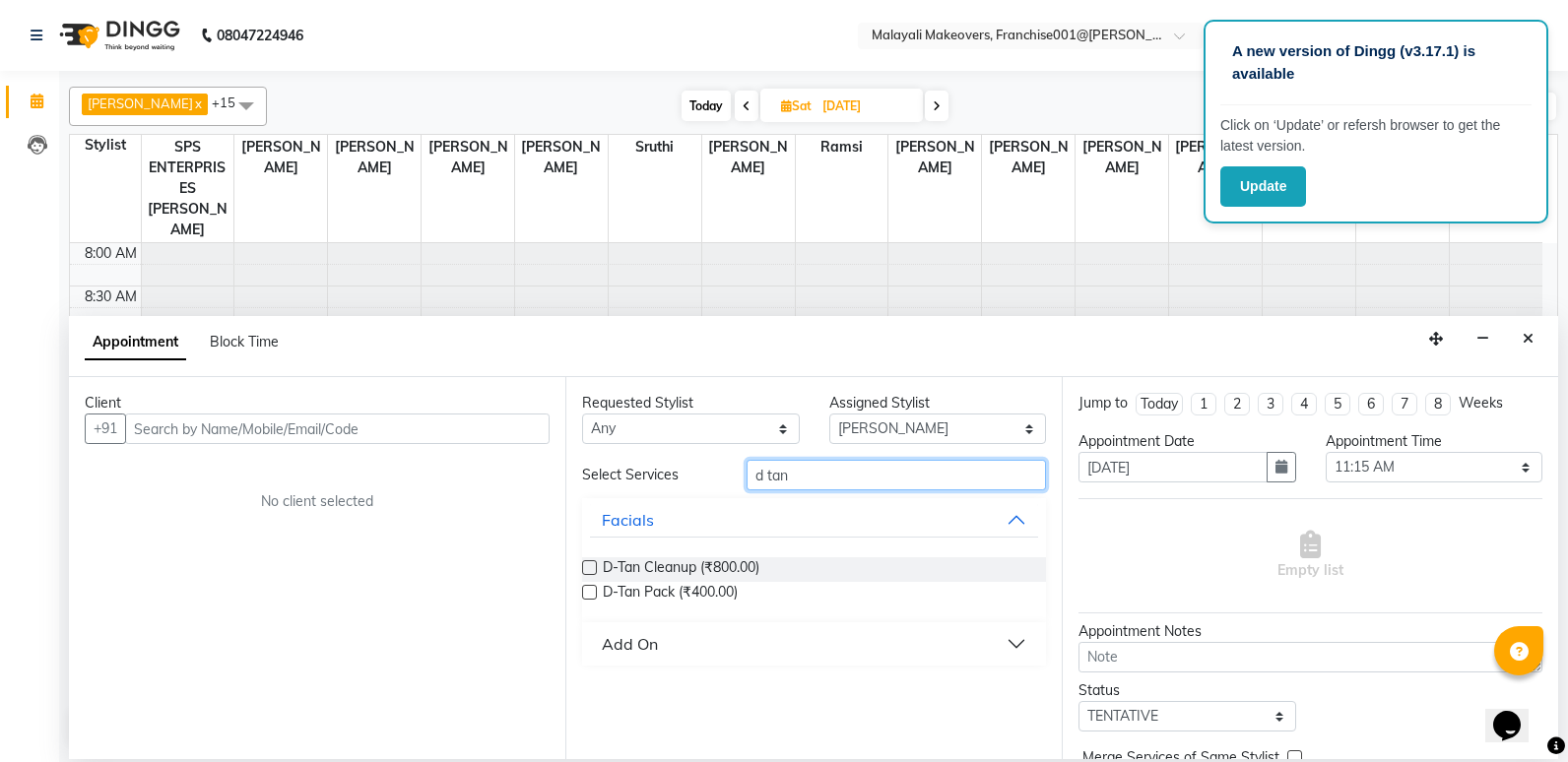
type input "d tan"
click at [705, 640] on button "Add On" at bounding box center [814, 643] width 448 height 36
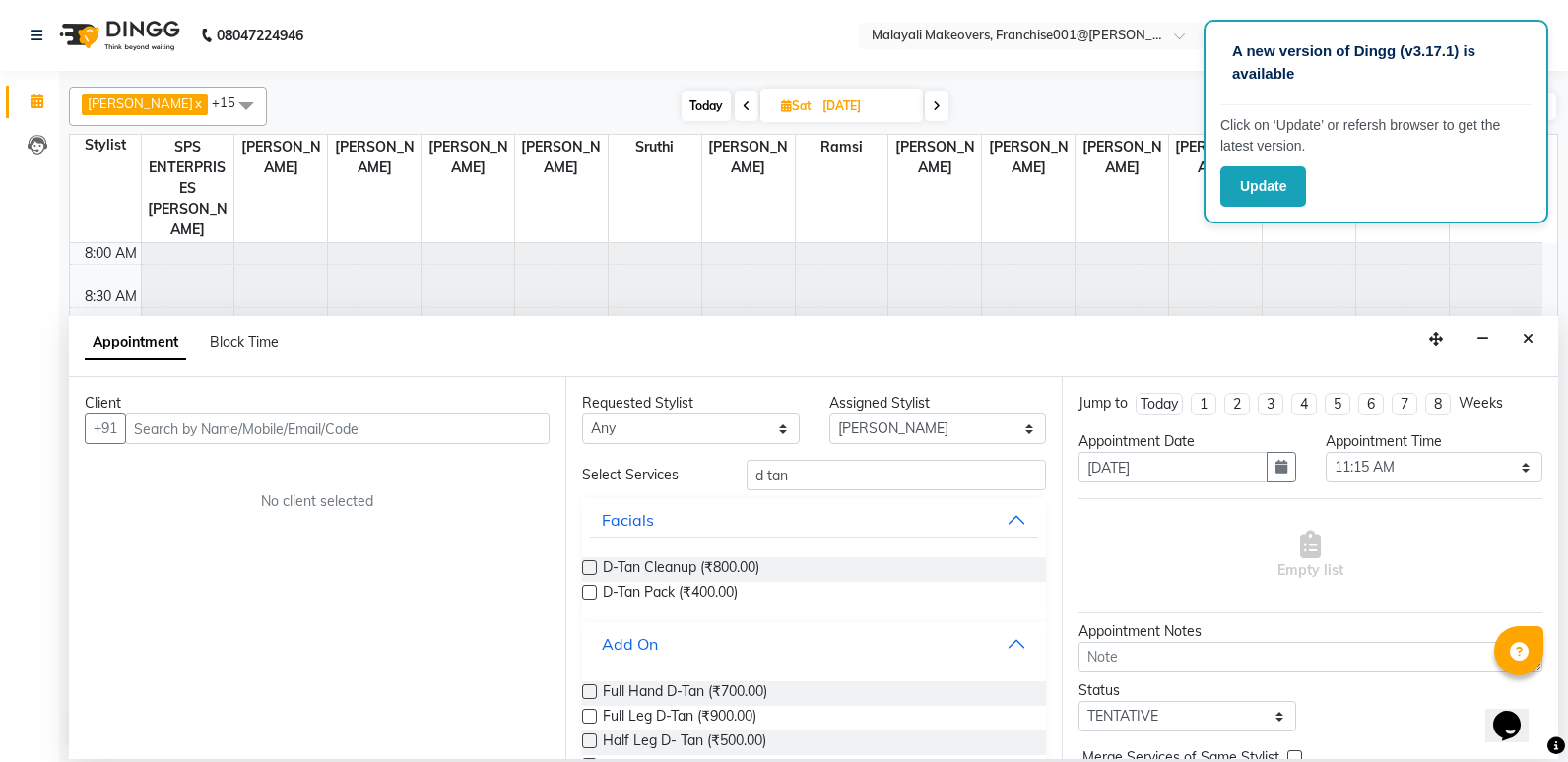
scroll to position [77, 0]
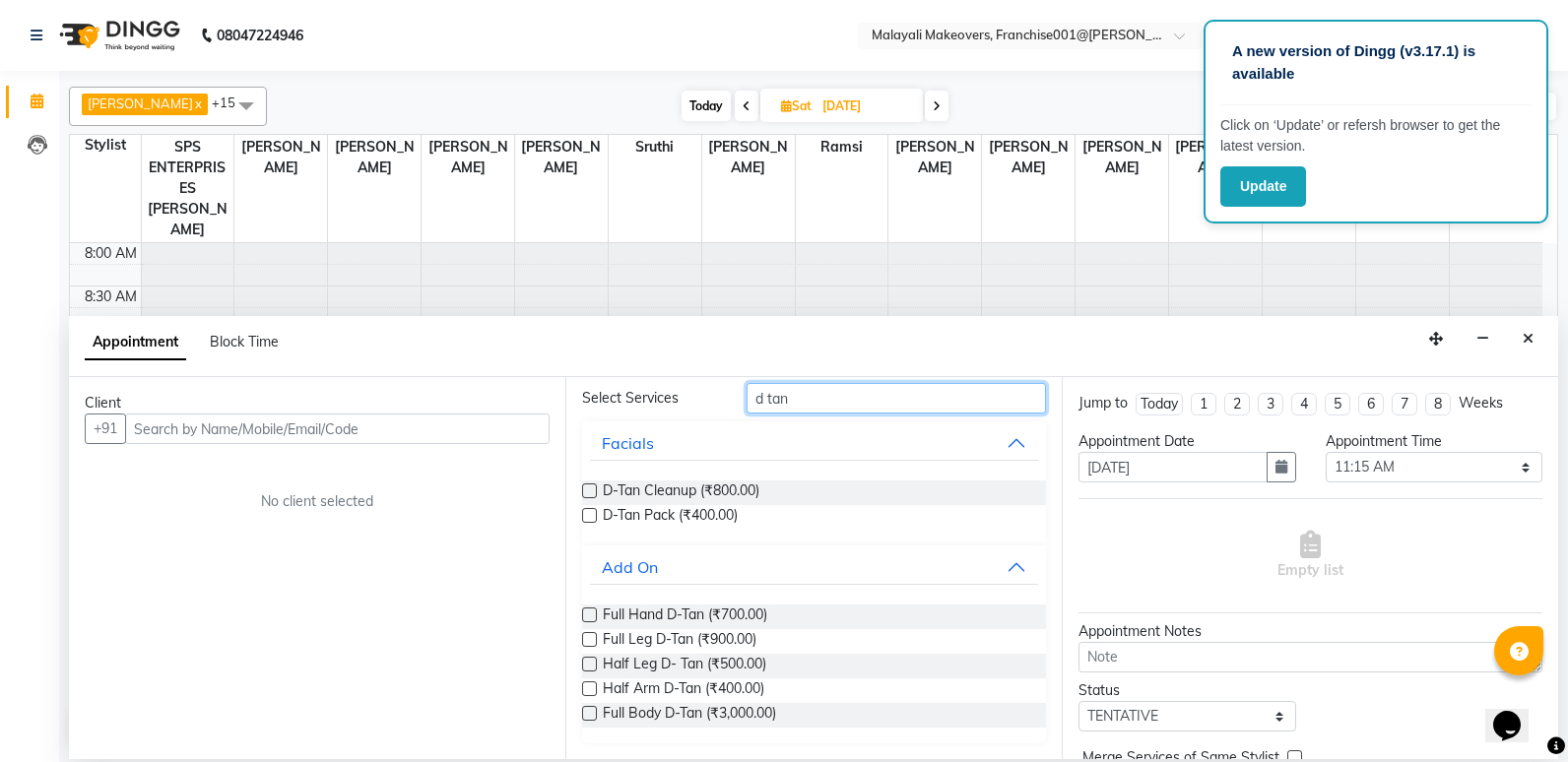
click at [786, 400] on input "d tan" at bounding box center [896, 397] width 300 height 31
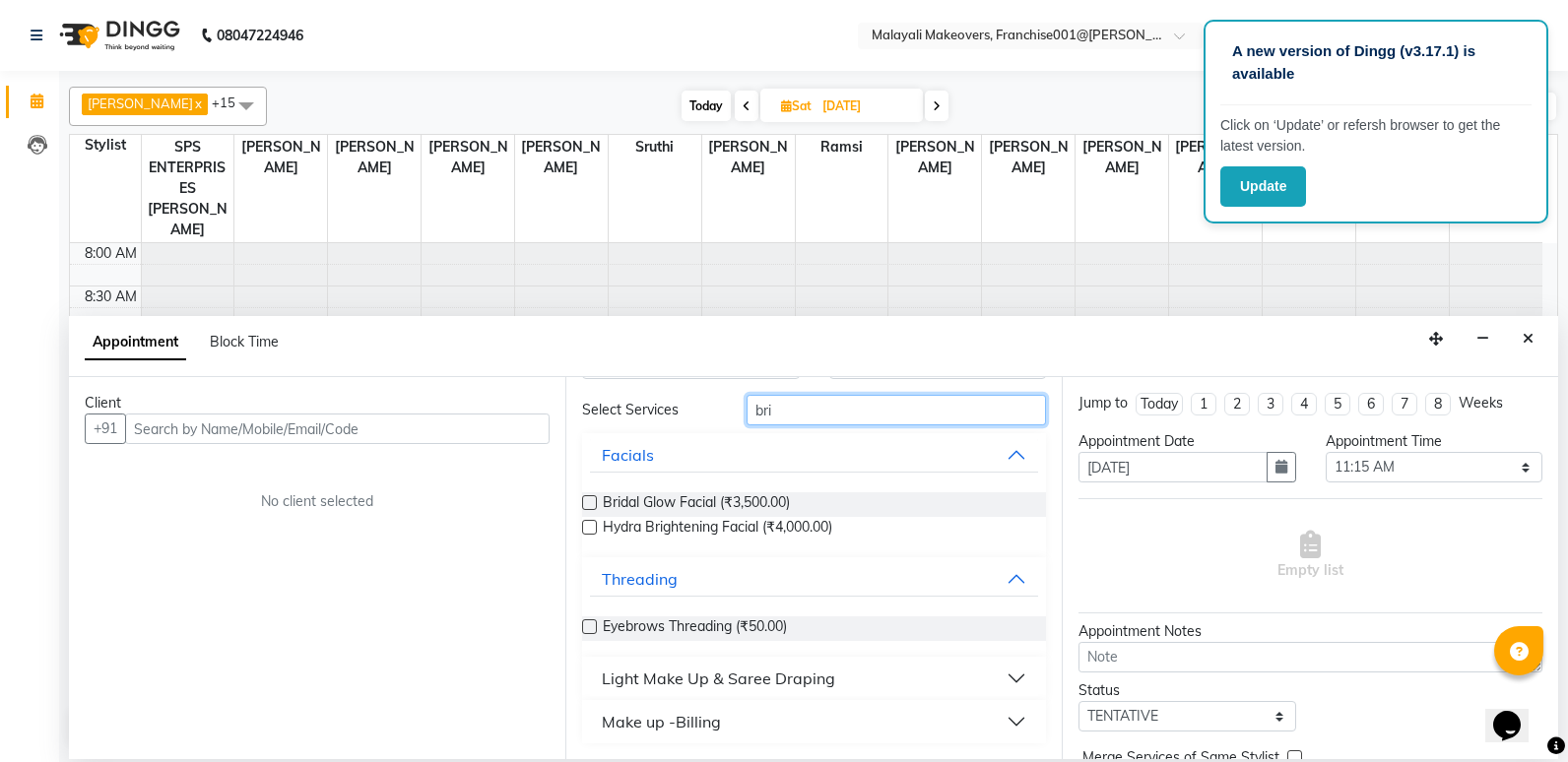
scroll to position [46, 0]
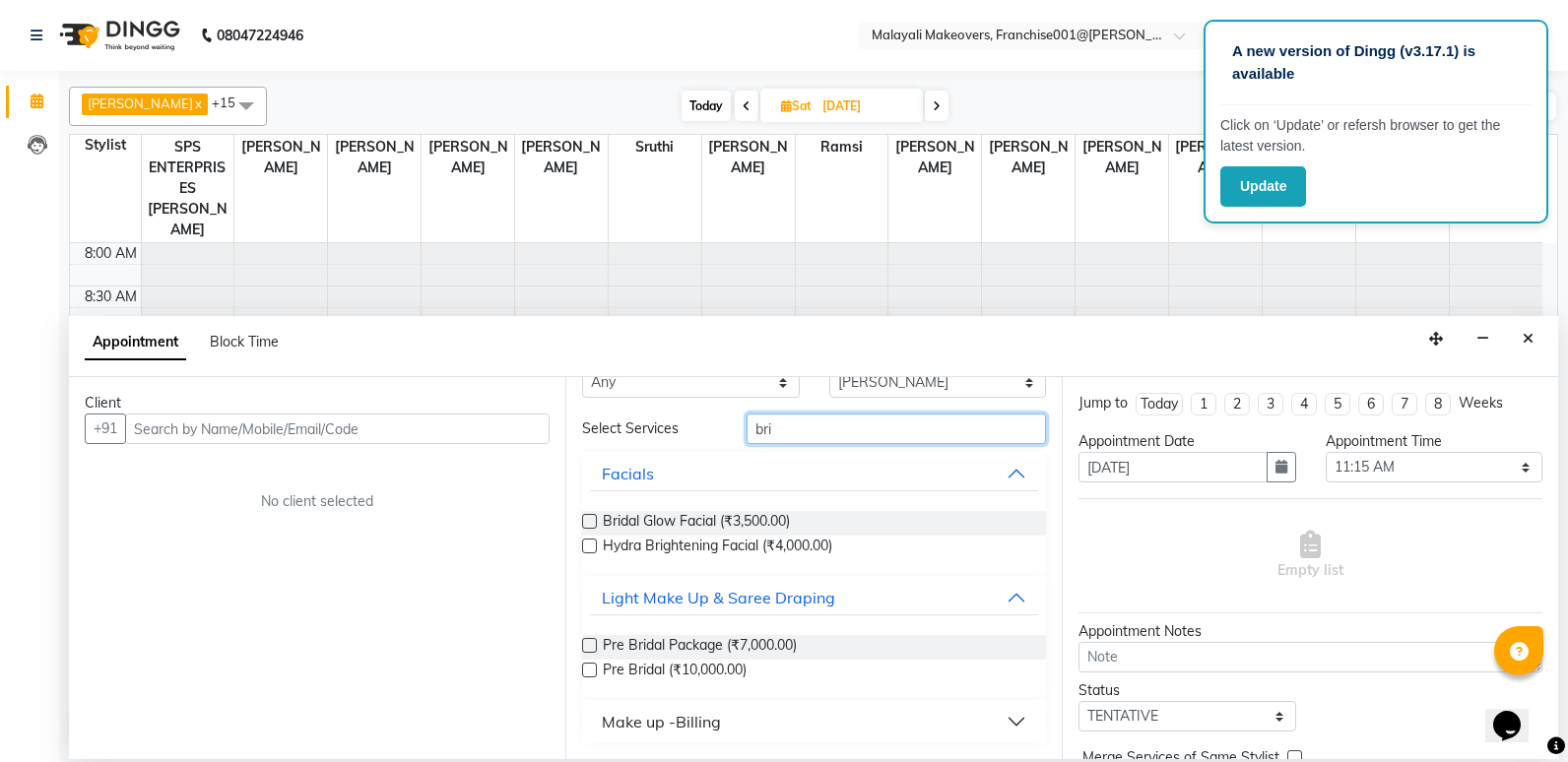
type input "bri"
